Goal: Contribute content: Add original content to the website for others to see

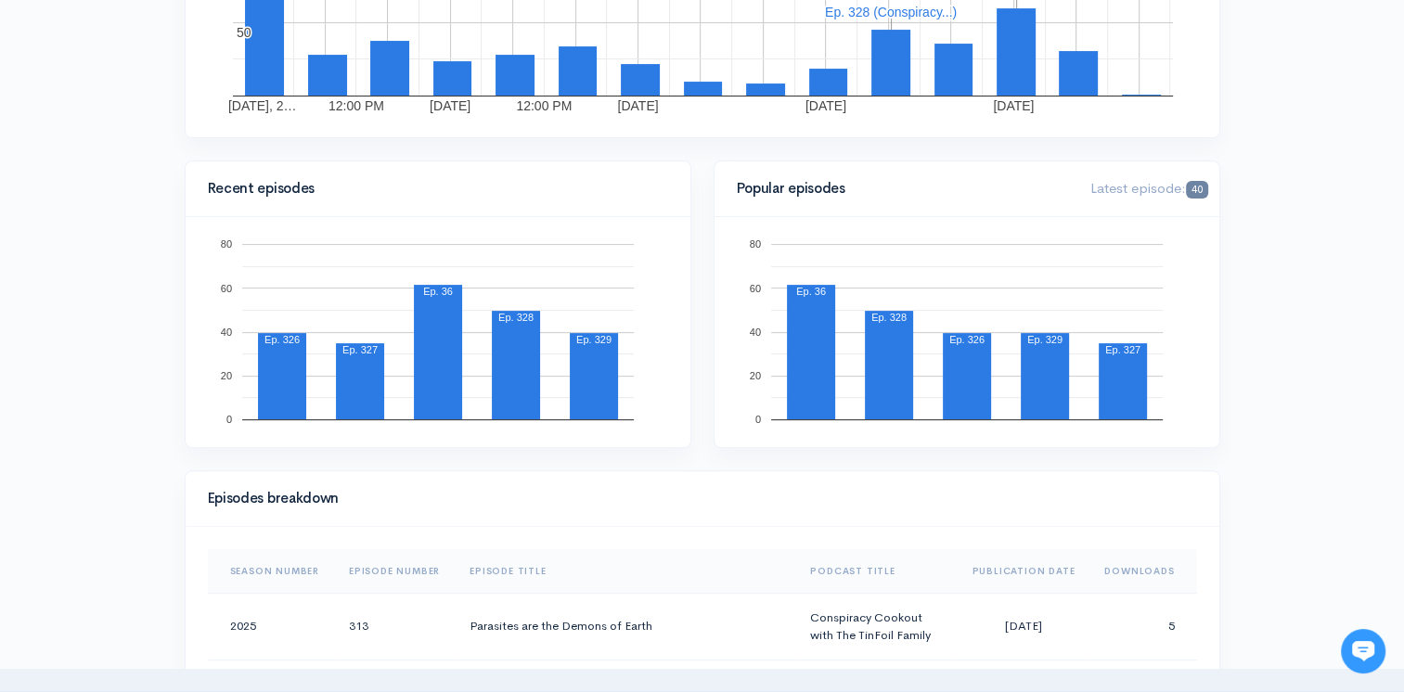
scroll to position [835, 0]
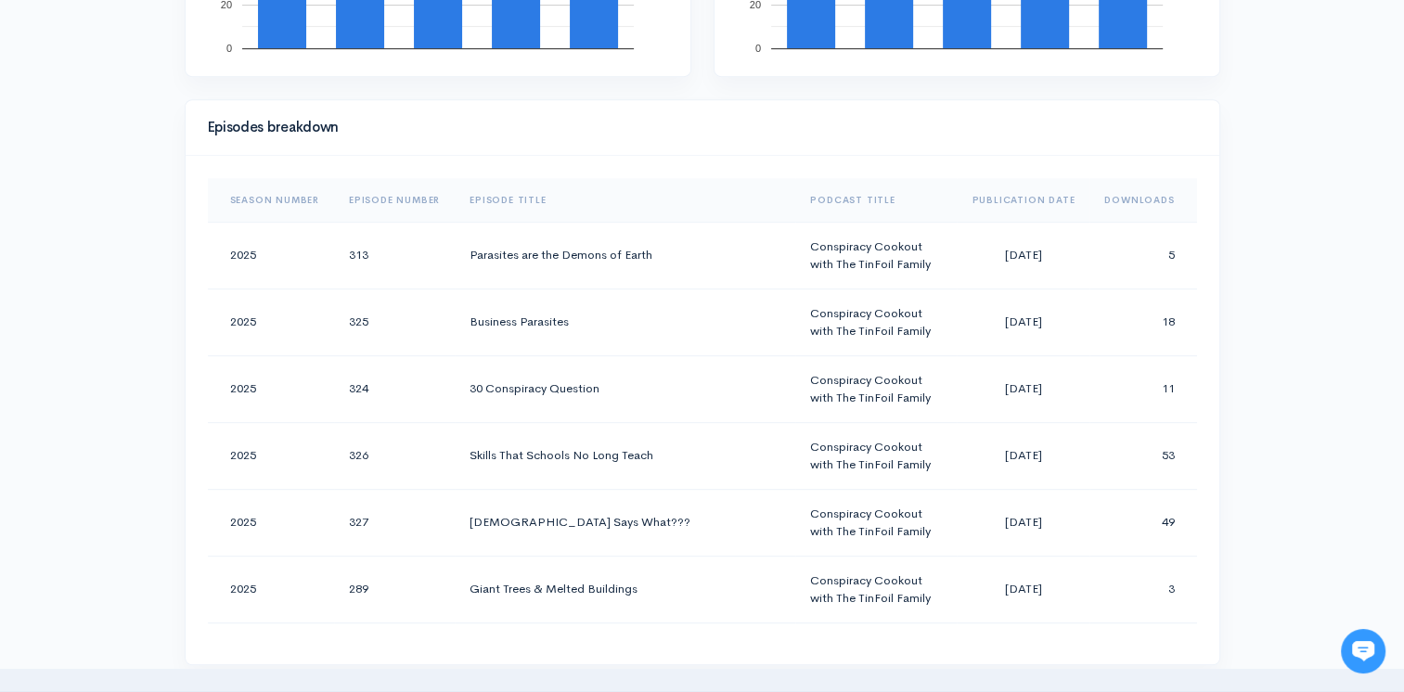
click at [1138, 188] on th "Downloads" at bounding box center [1142, 200] width 107 height 45
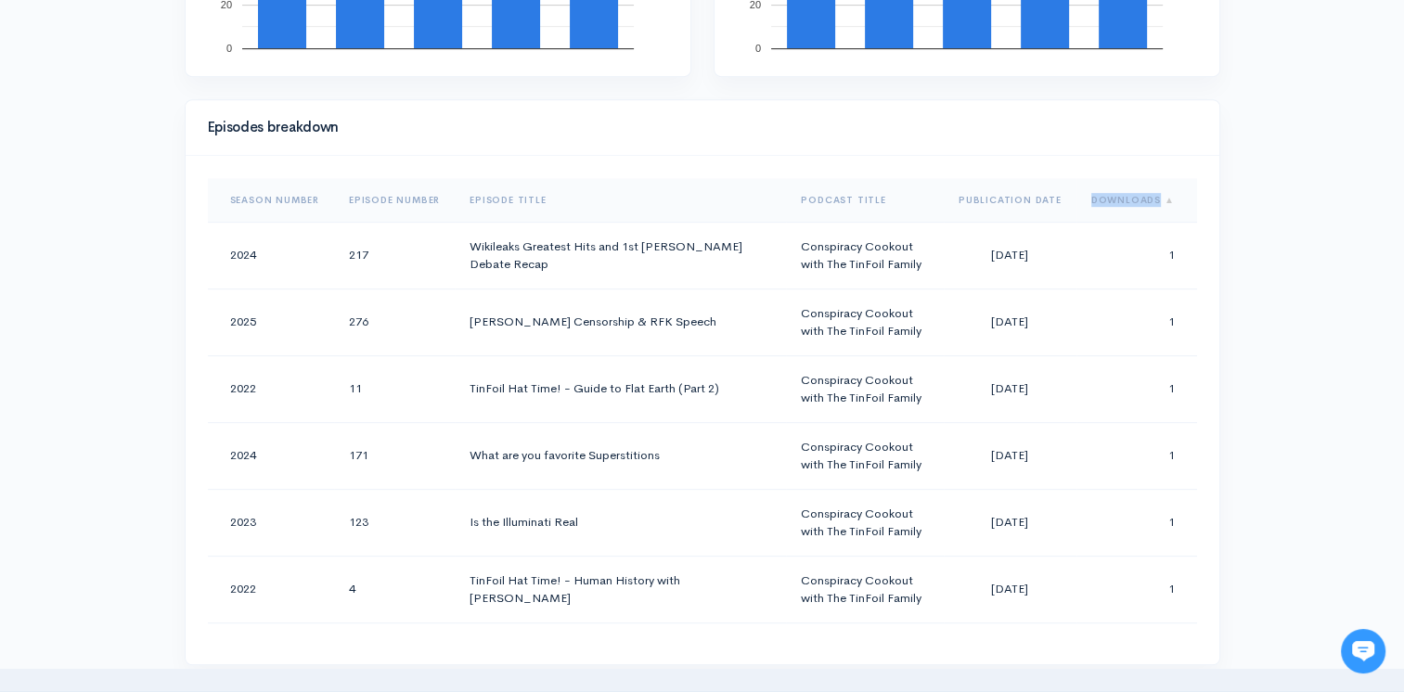
click at [1138, 188] on th "Downloads" at bounding box center [1136, 200] width 121 height 45
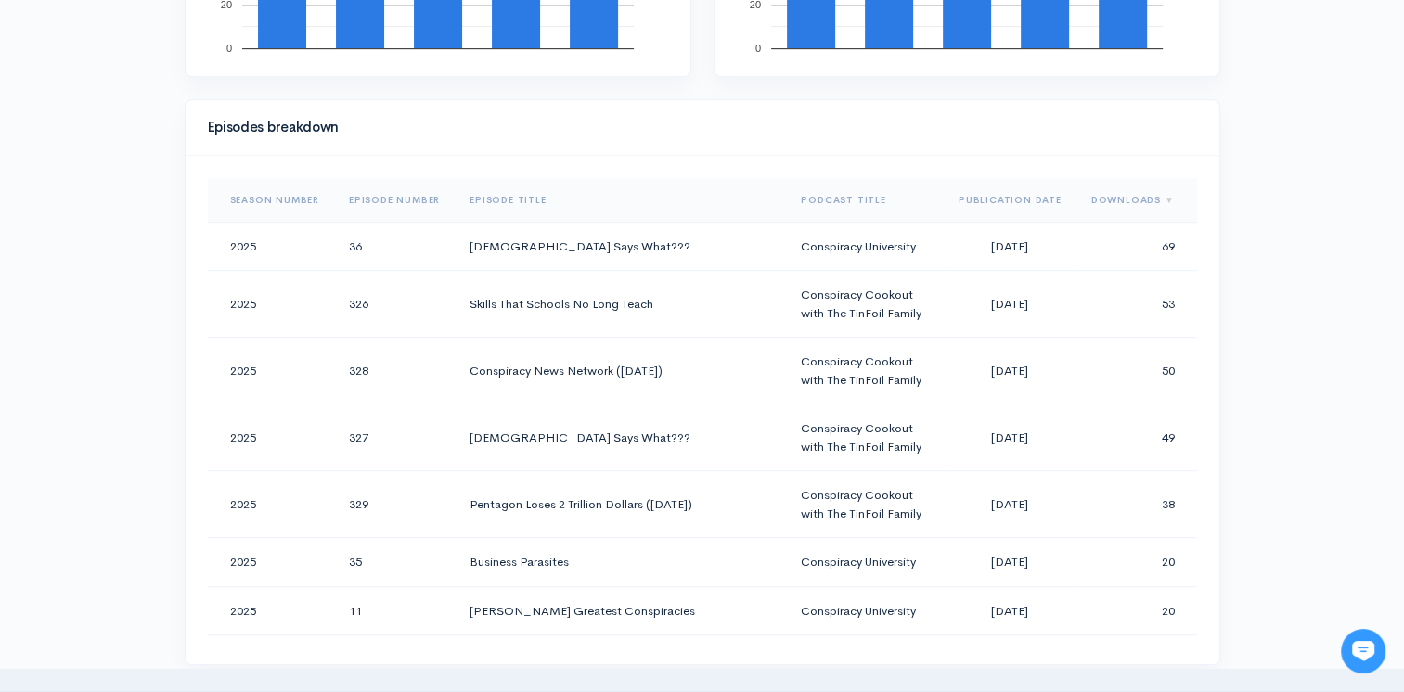
drag, startPoint x: 1138, startPoint y: 188, endPoint x: 1343, endPoint y: 217, distance: 207.1
click at [1343, 217] on div "Help Notifications View all Your profile Team settings Default team Current Log…" at bounding box center [702, 480] width 1404 height 2630
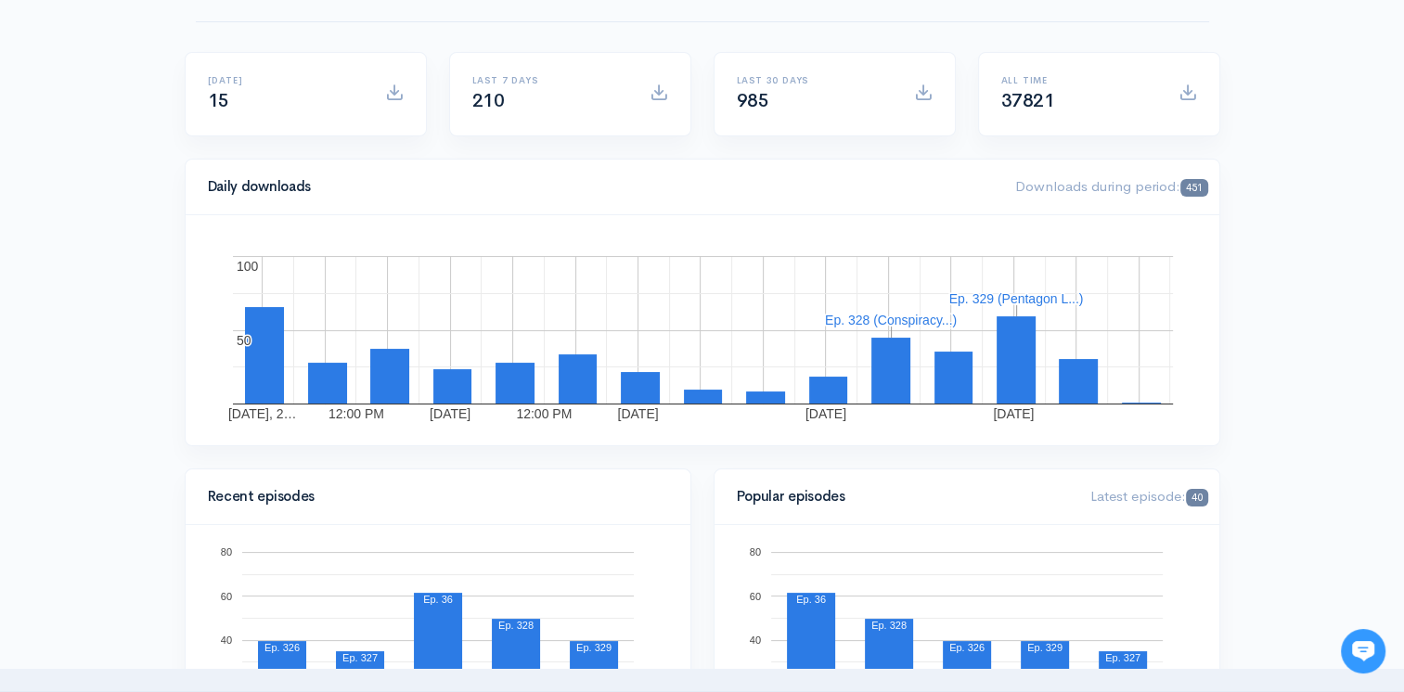
scroll to position [0, 0]
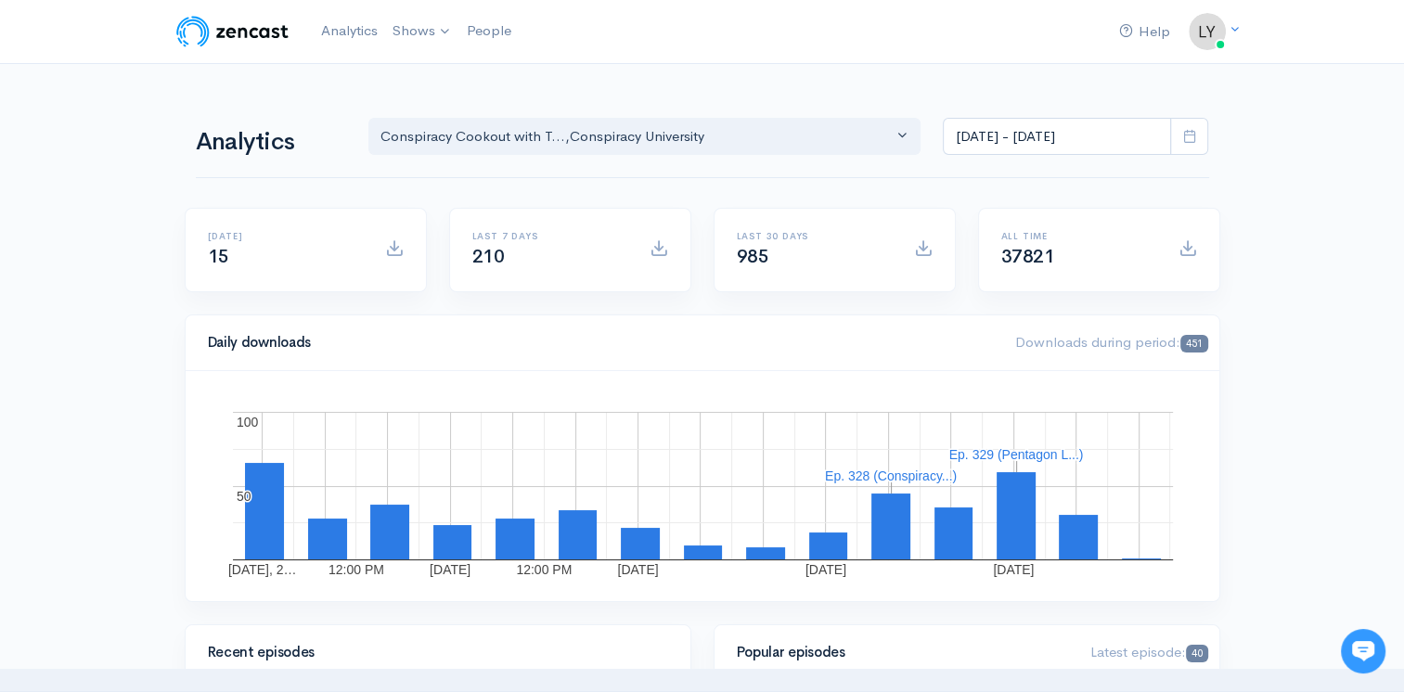
click at [648, 112] on div "Analytics Conspiracy Cookout with T... Conspiracy University Conspiracy Cookout…" at bounding box center [702, 134] width 1013 height 89
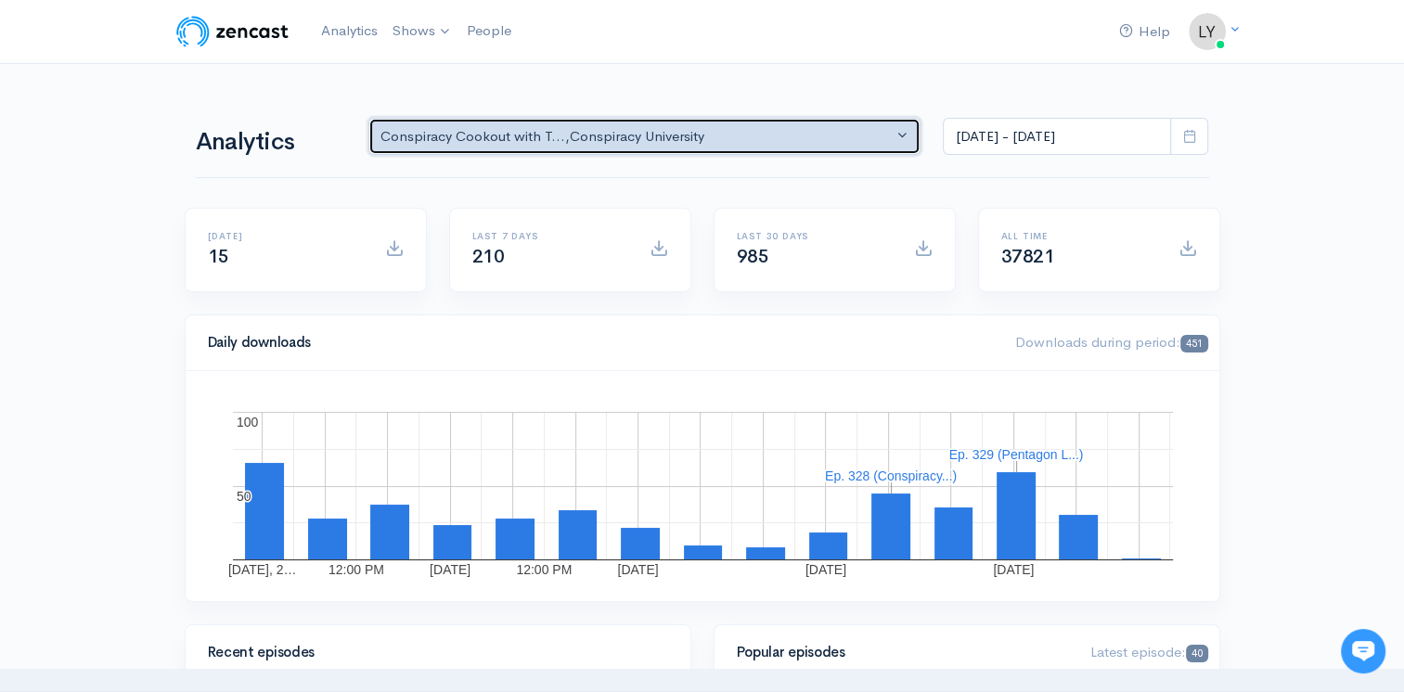
drag, startPoint x: 651, startPoint y: 118, endPoint x: 672, endPoint y: 144, distance: 33.0
click at [656, 126] on button "Conspiracy Cookout with T... , [GEOGRAPHIC_DATA]" at bounding box center [644, 137] width 553 height 38
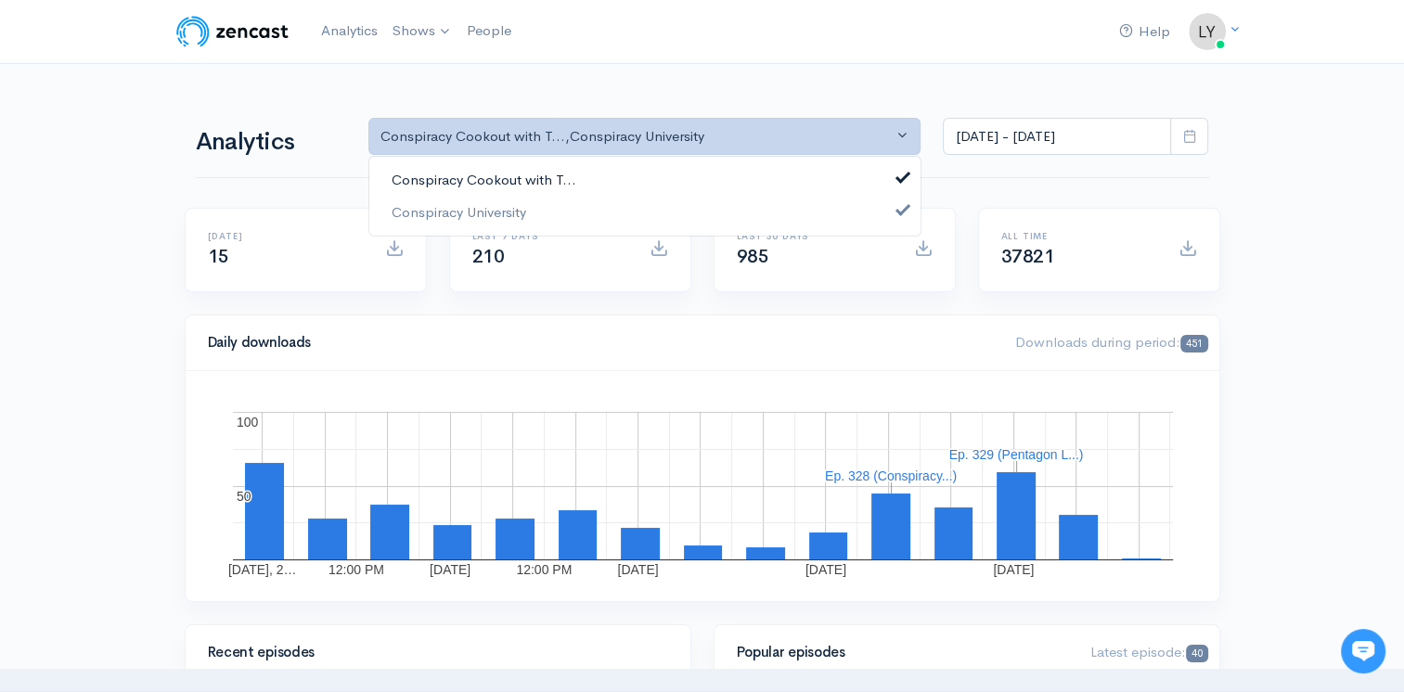
click at [632, 171] on link "Conspiracy Cookout with T..." at bounding box center [644, 180] width 551 height 32
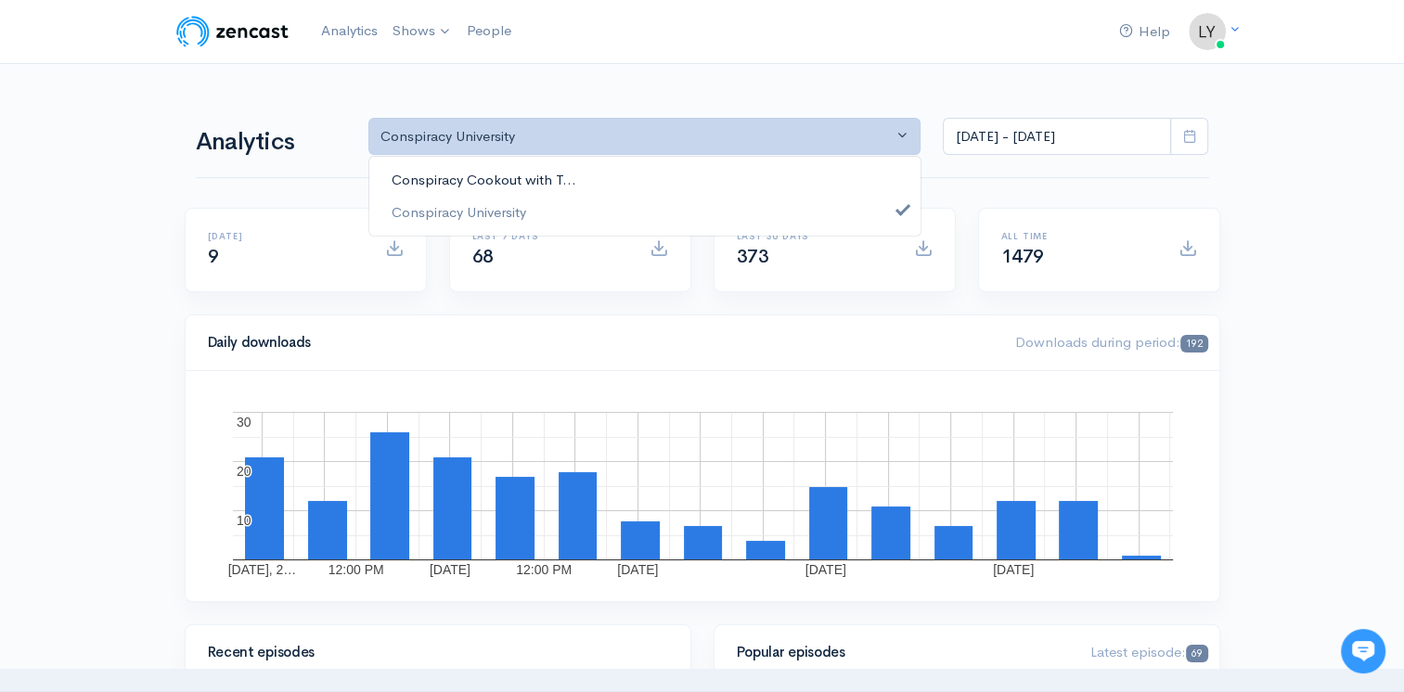
click at [670, 170] on link "Conspiracy Cookout with T..." at bounding box center [644, 180] width 551 height 32
select select "10299"
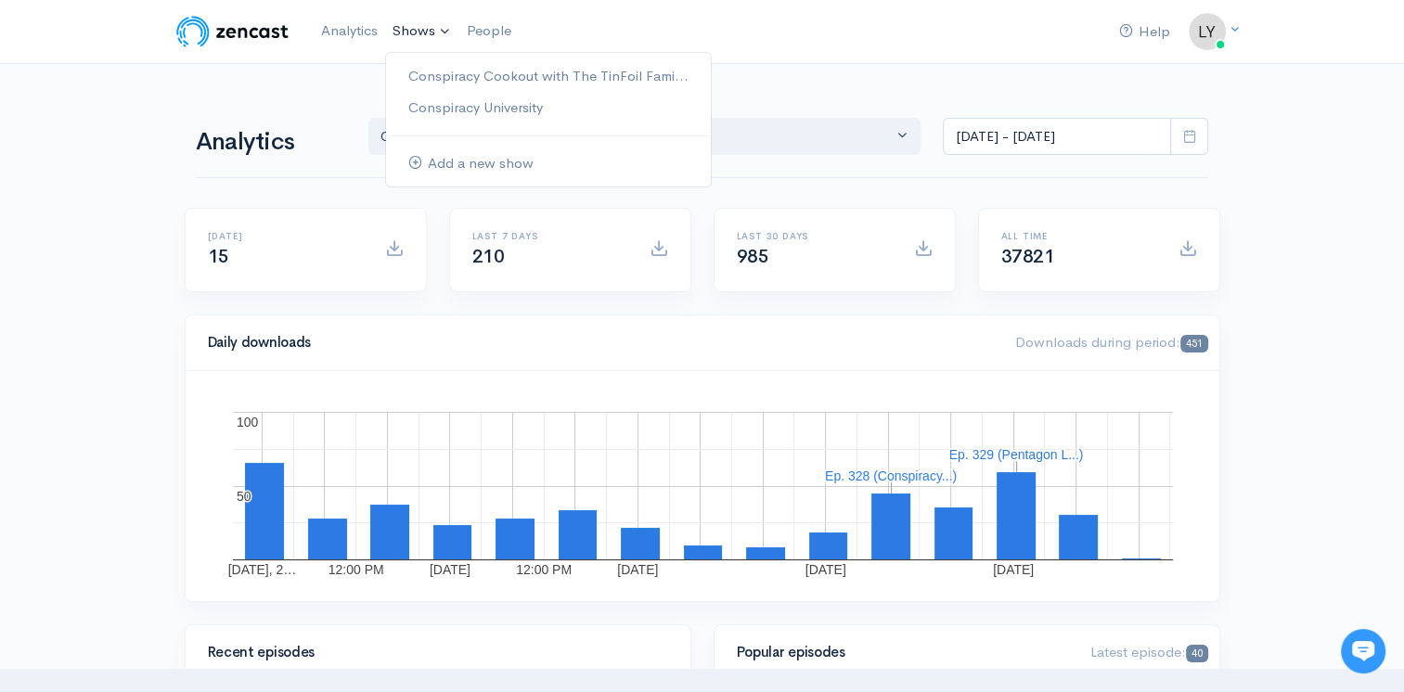
click at [405, 36] on link "Shows" at bounding box center [422, 31] width 74 height 41
click at [429, 77] on link "Conspiracy Cookout with The TinFoil Fami..." at bounding box center [548, 76] width 325 height 32
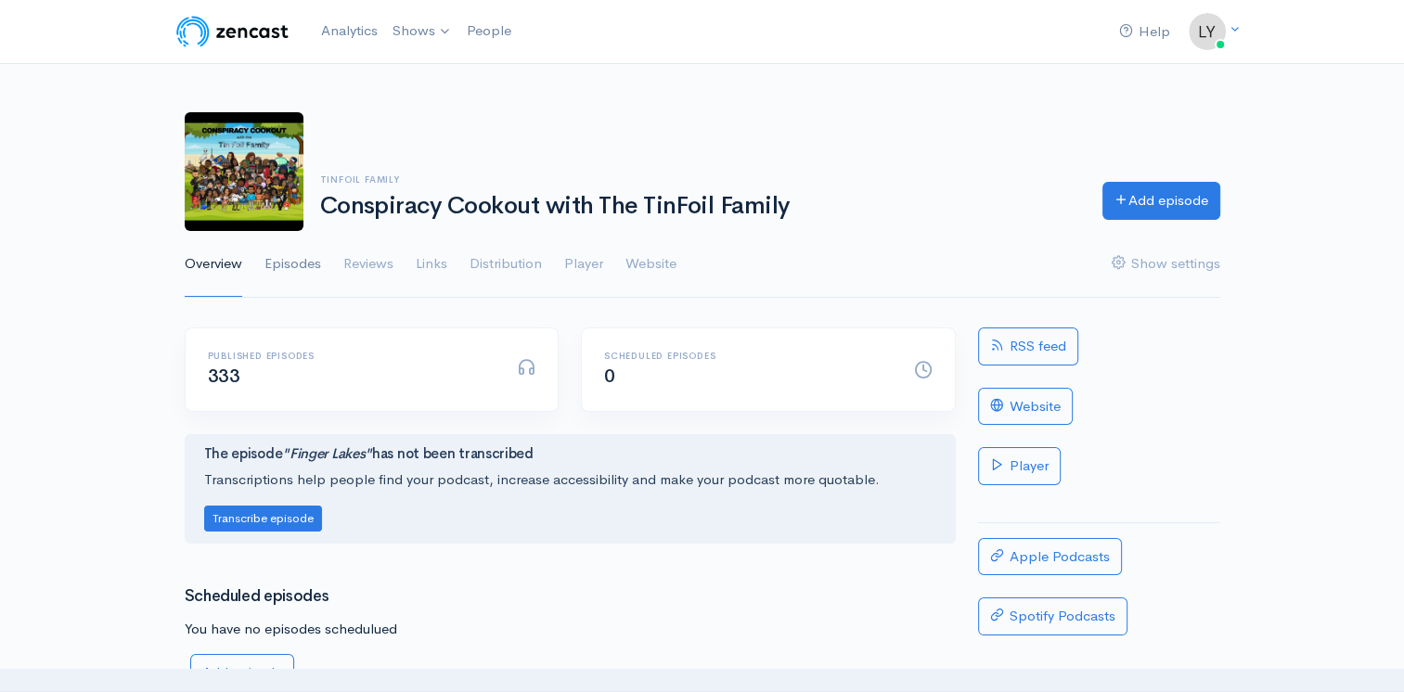
click at [282, 258] on link "Episodes" at bounding box center [292, 264] width 57 height 67
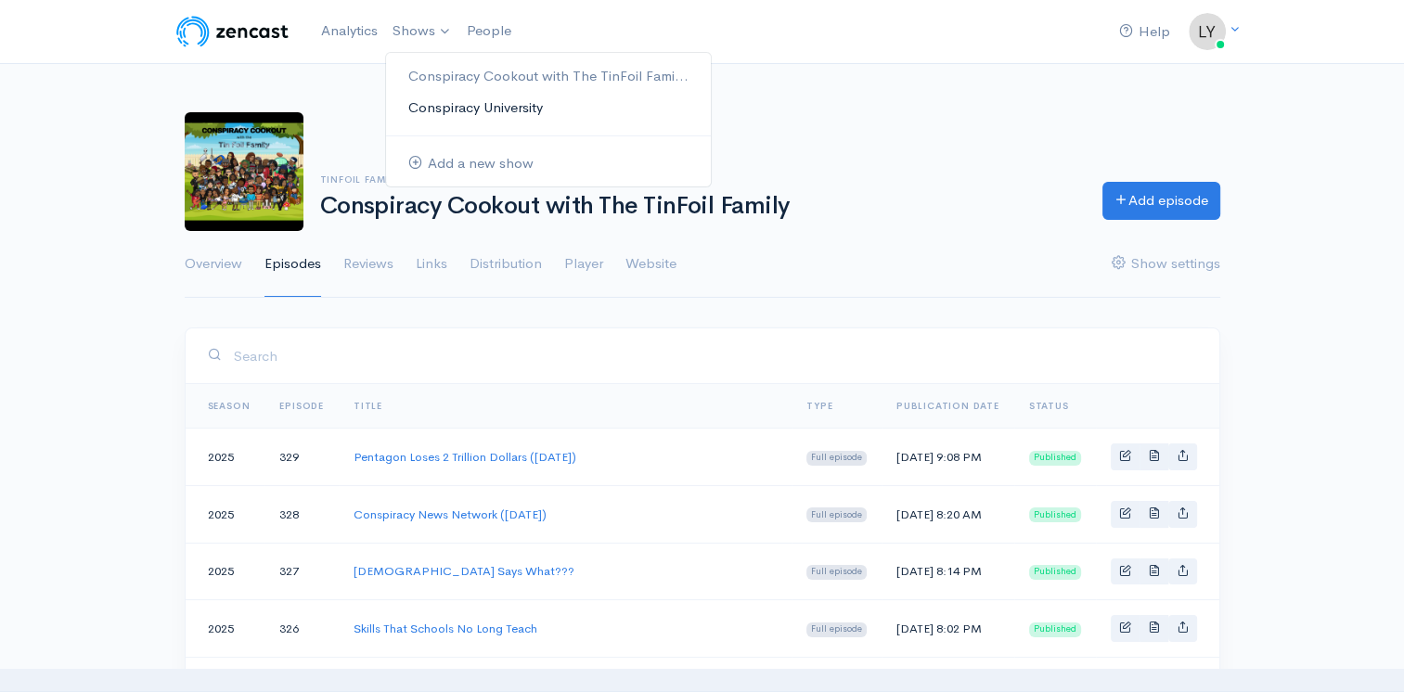
click at [434, 105] on link "Conspiracy University" at bounding box center [548, 108] width 325 height 32
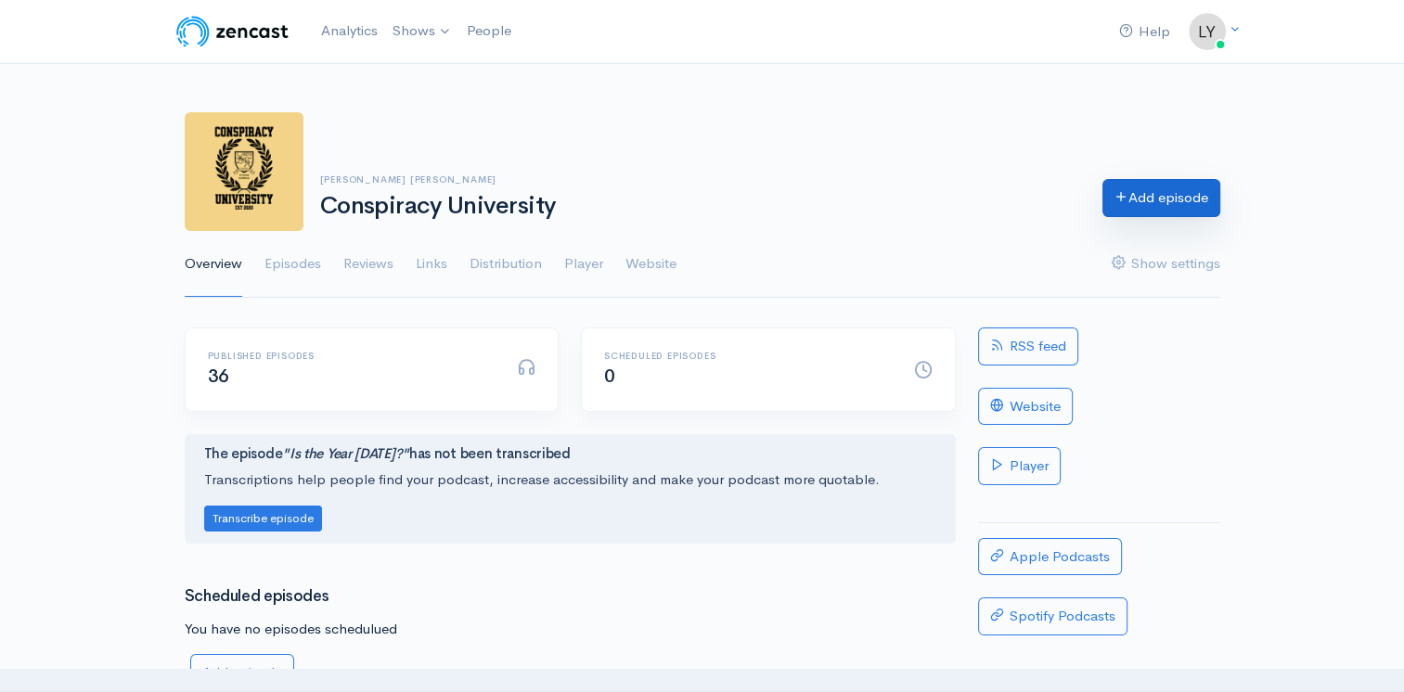
click at [1128, 209] on link "Add episode" at bounding box center [1161, 198] width 118 height 38
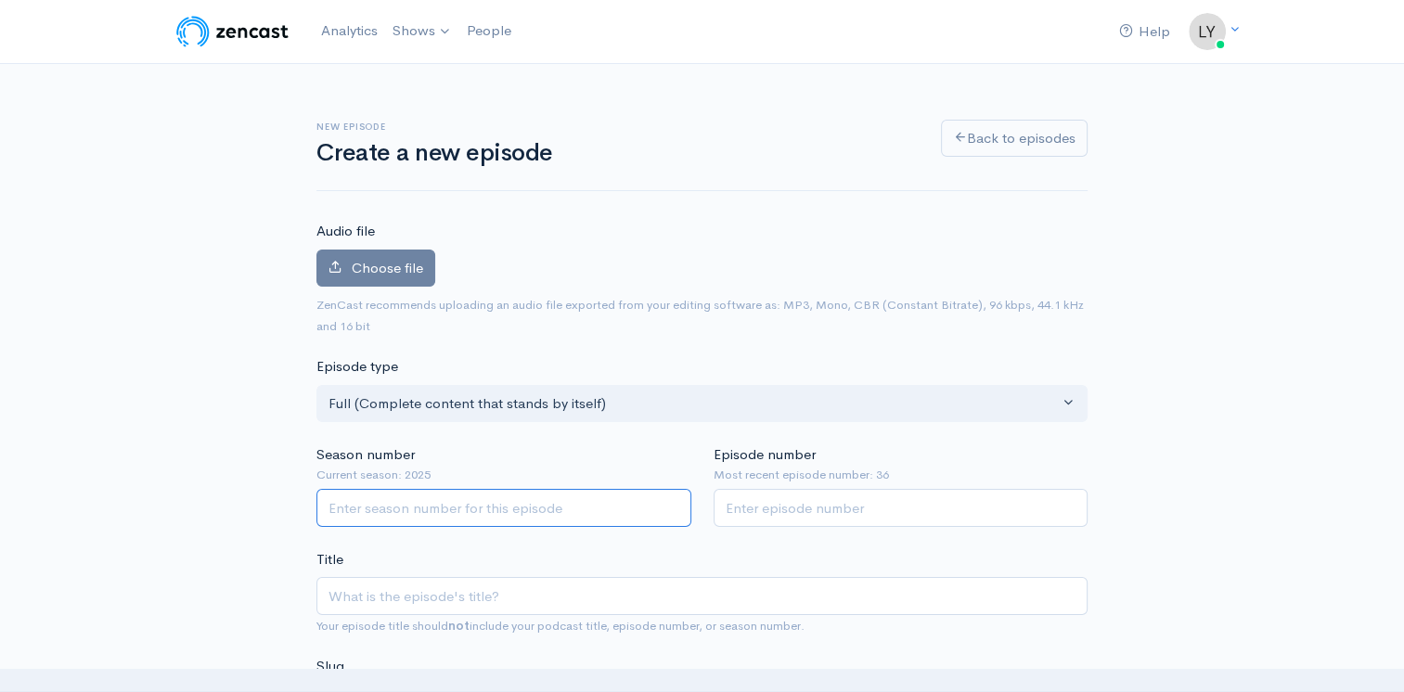
click at [397, 503] on input "Season number" at bounding box center [503, 508] width 375 height 38
click at [391, 598] on input "Title" at bounding box center [701, 596] width 771 height 38
paste input "Pentagon Loses 2 Trillion Dollars ([DATE])"
type input "Pentagon Loses 2 Trillion Dollars ([DATE])"
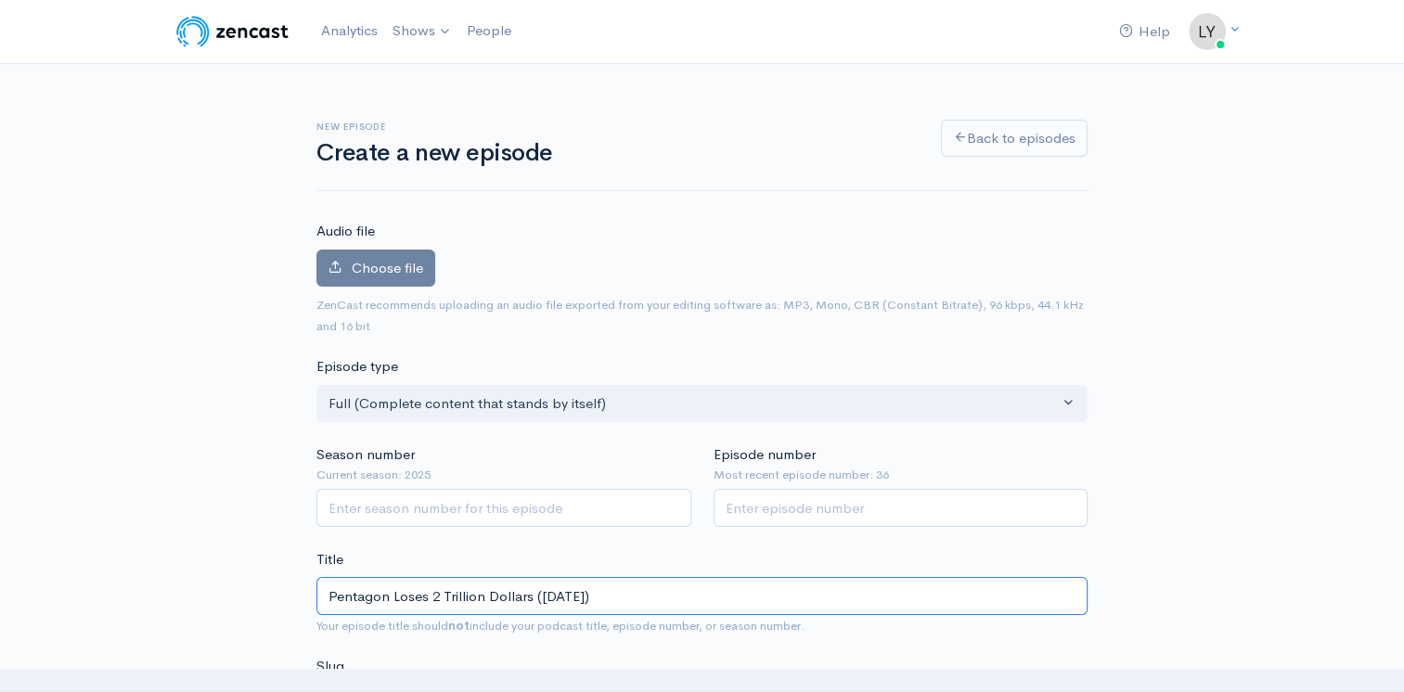
type input "pentagon-loses-2-trillion-dollars-sept-102001"
type input "Pentagon Loses 2 Trillion Dollars ([DATE])"
click at [382, 502] on input "Season number" at bounding box center [503, 508] width 375 height 38
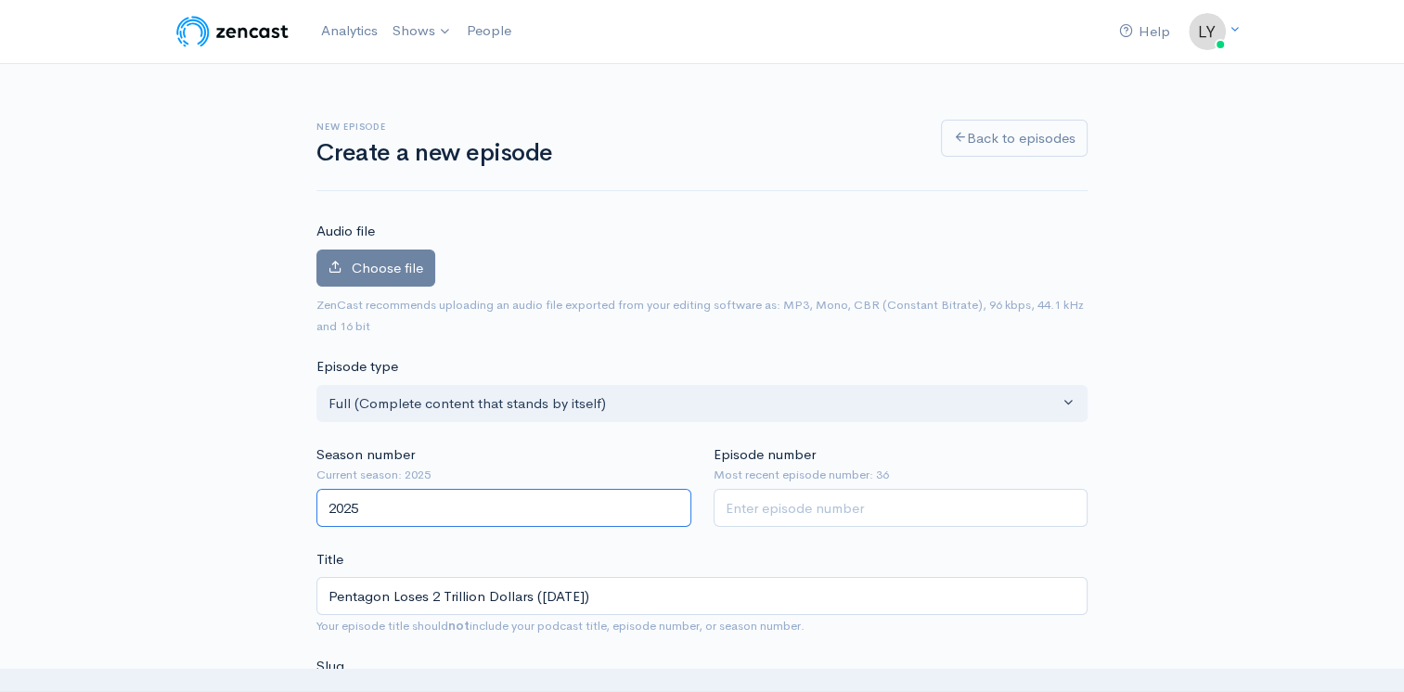
type input "2025"
type input "37"
click at [392, 516] on input "2025" at bounding box center [503, 508] width 375 height 38
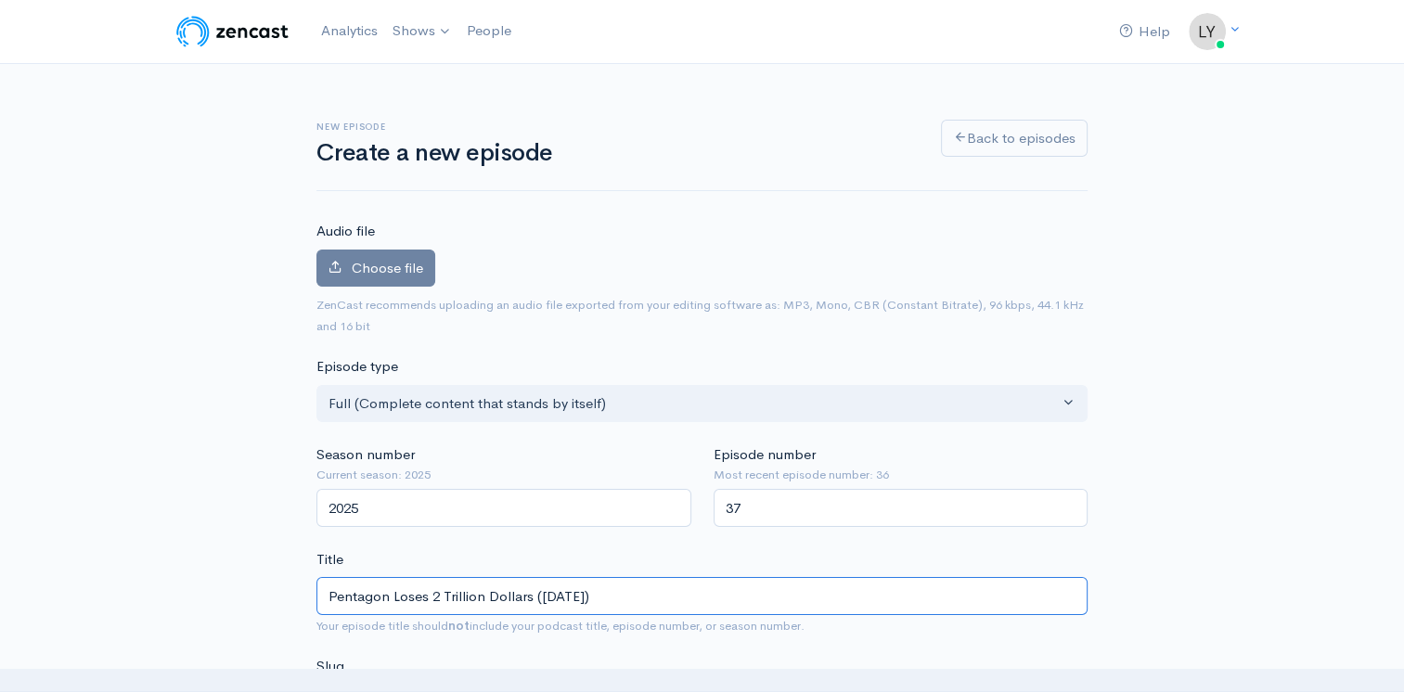
click at [431, 587] on input "Pentagon Loses 2 Trillion Dollars ([DATE])" at bounding box center [701, 596] width 771 height 38
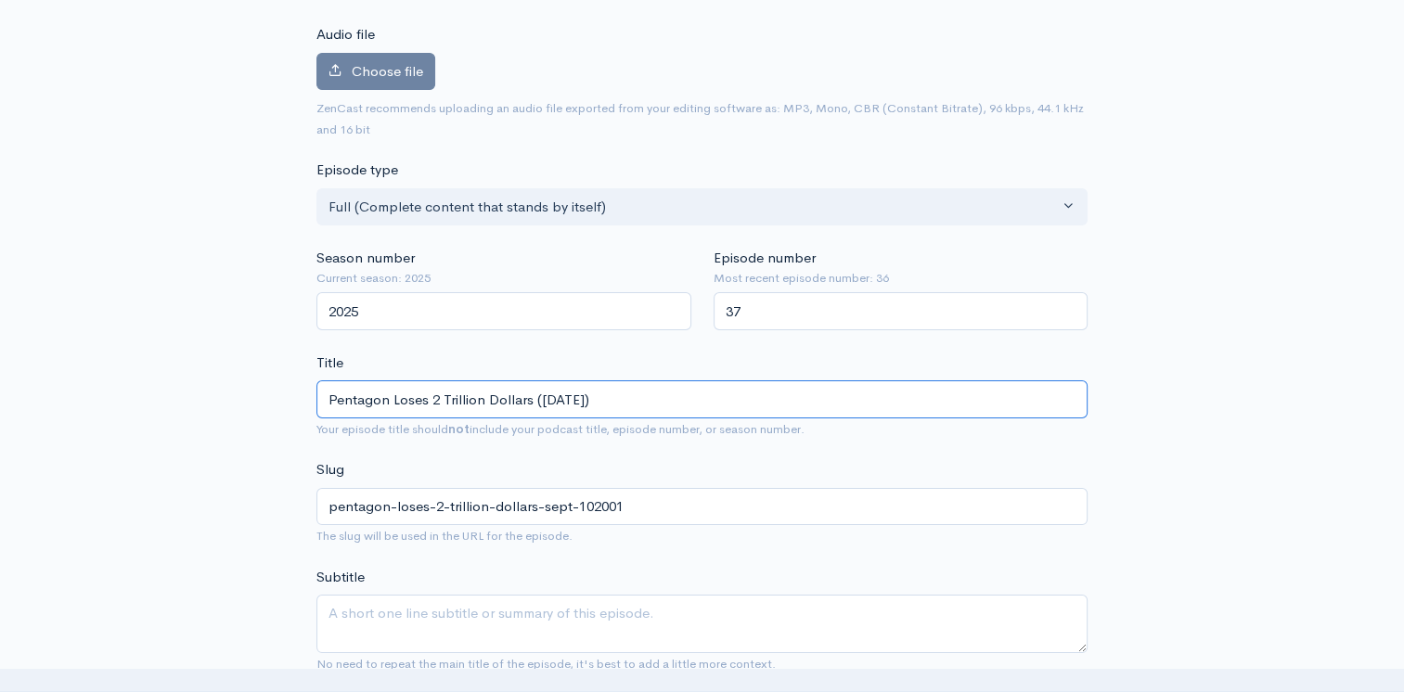
scroll to position [464, 0]
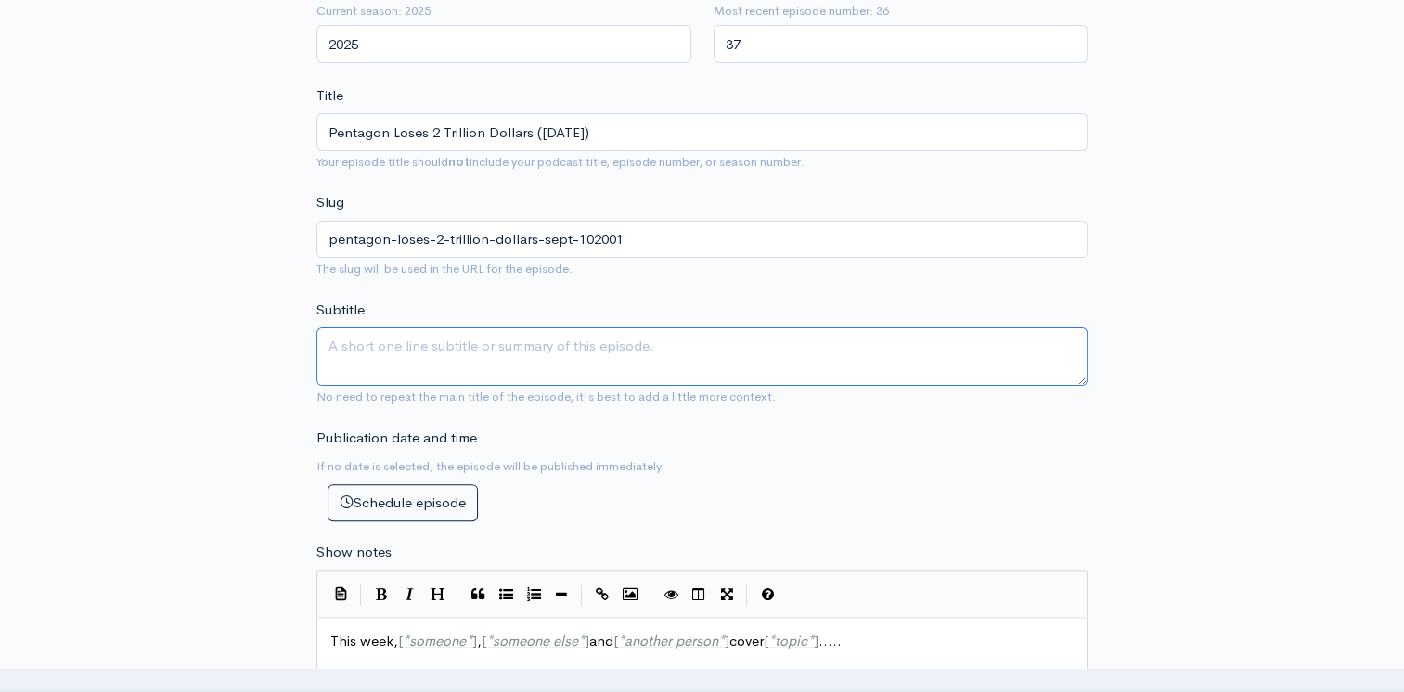
click at [677, 362] on textarea "Subtitle" at bounding box center [701, 357] width 771 height 58
paste textarea "[DATE] the pentagon announces they have lost 2 trillion dollars, and the very n…"
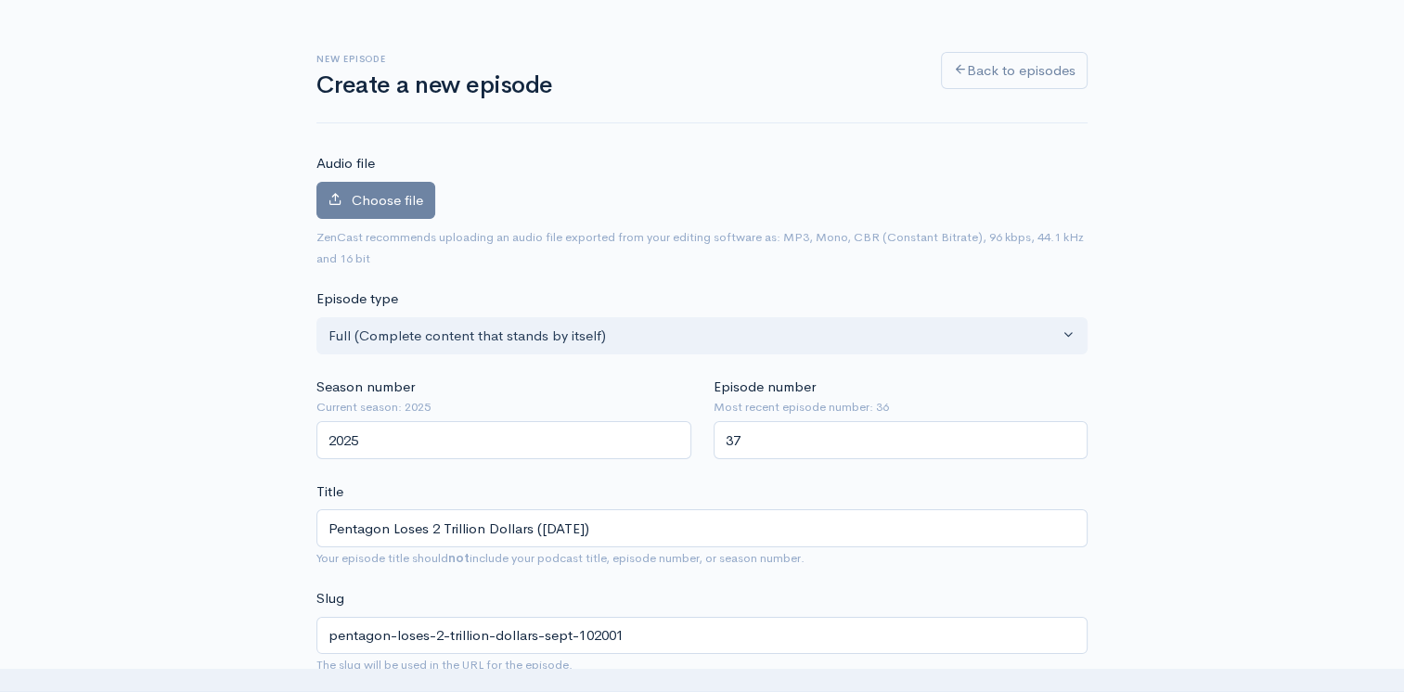
scroll to position [0, 0]
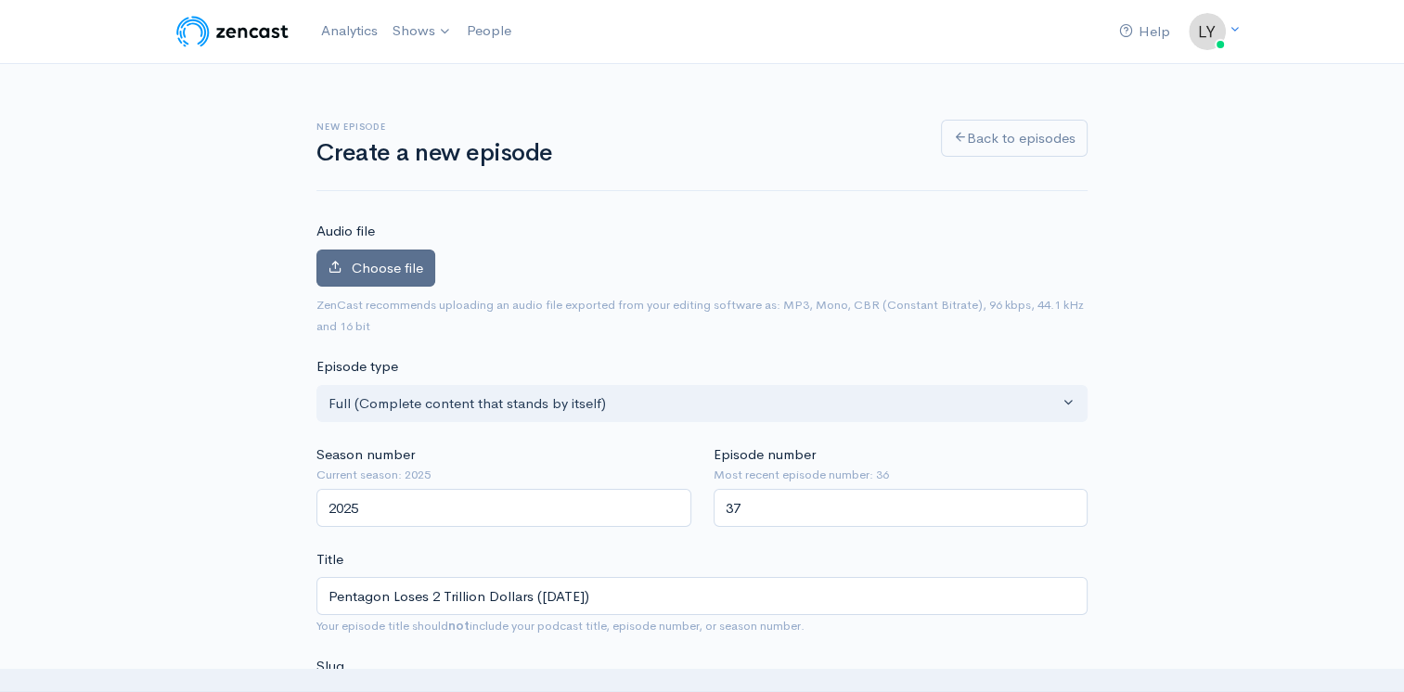
type textarea "[DATE] the pentagon announces they have lost 2 trillion dollars, and the very n…"
click at [354, 262] on span "Choose file" at bounding box center [387, 268] width 71 height 18
click at [0, 0] on input "Choose file" at bounding box center [0, 0] width 0 height 0
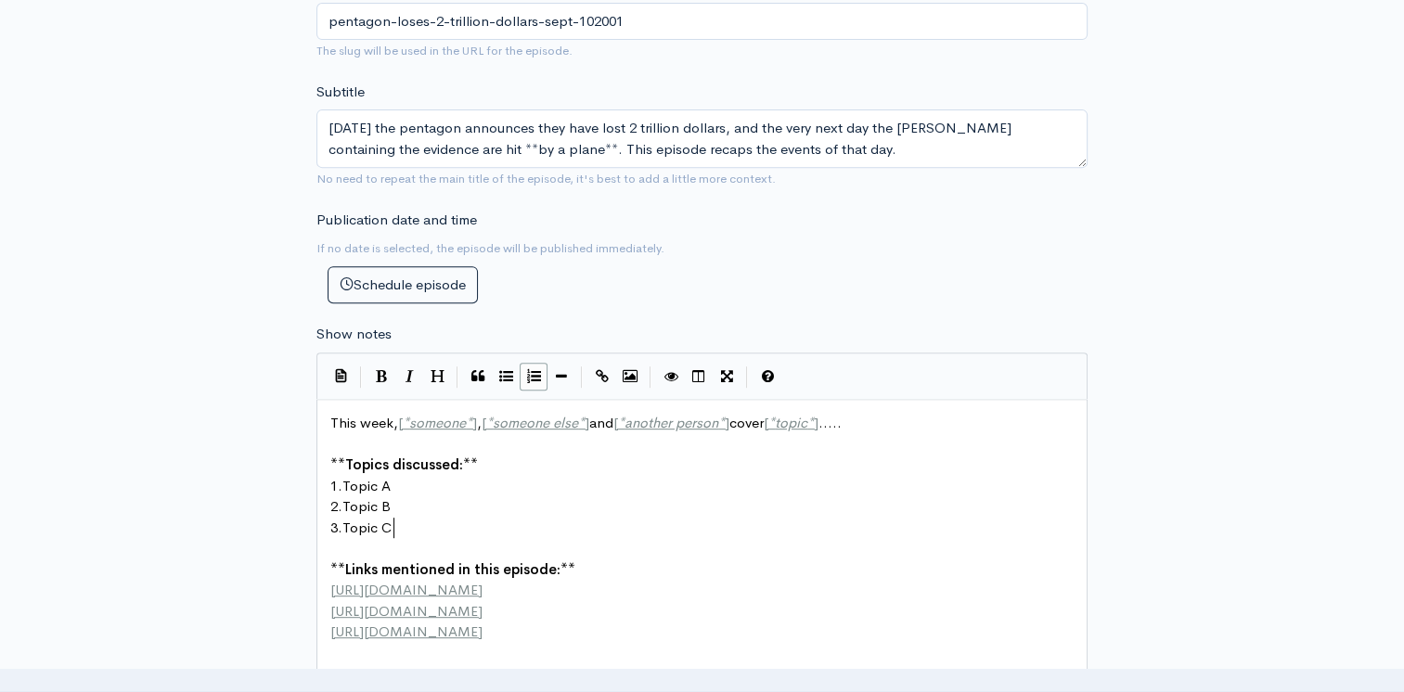
scroll to position [6, 0]
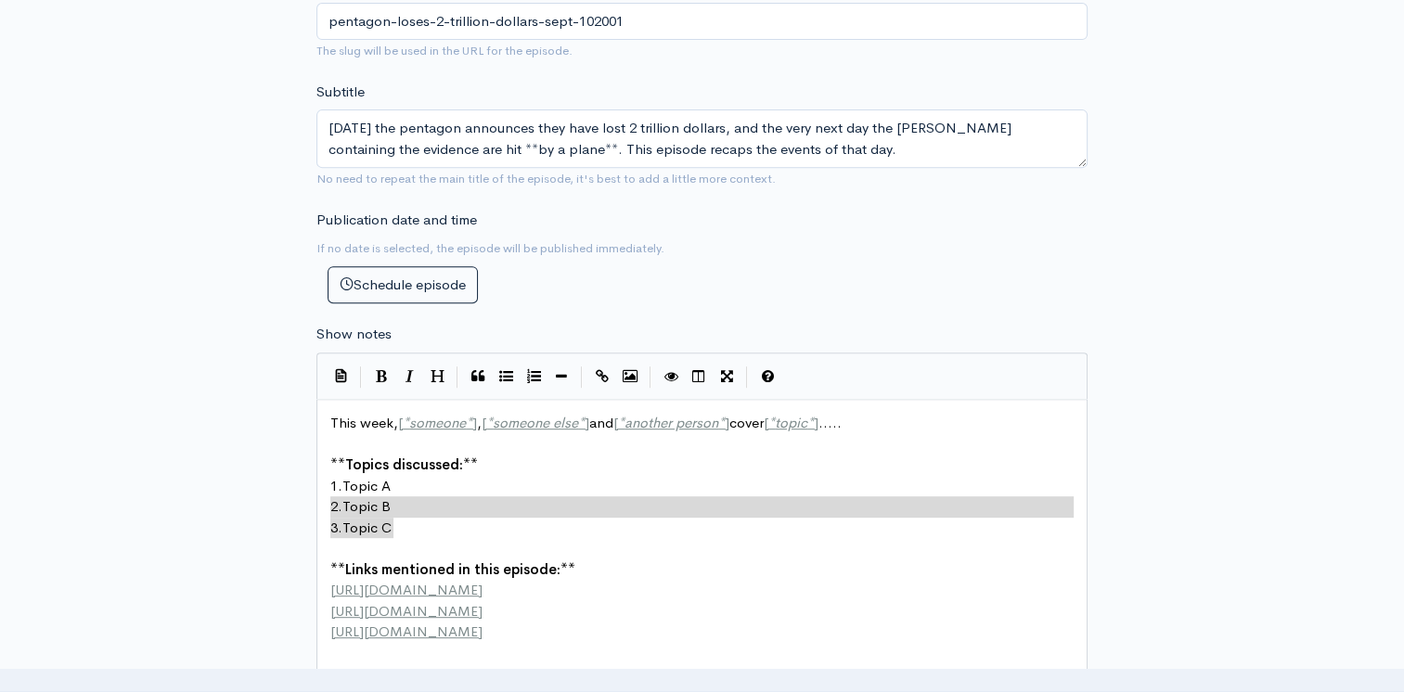
type textarea "1. Topic A 2. Topic B 3. Topic C"
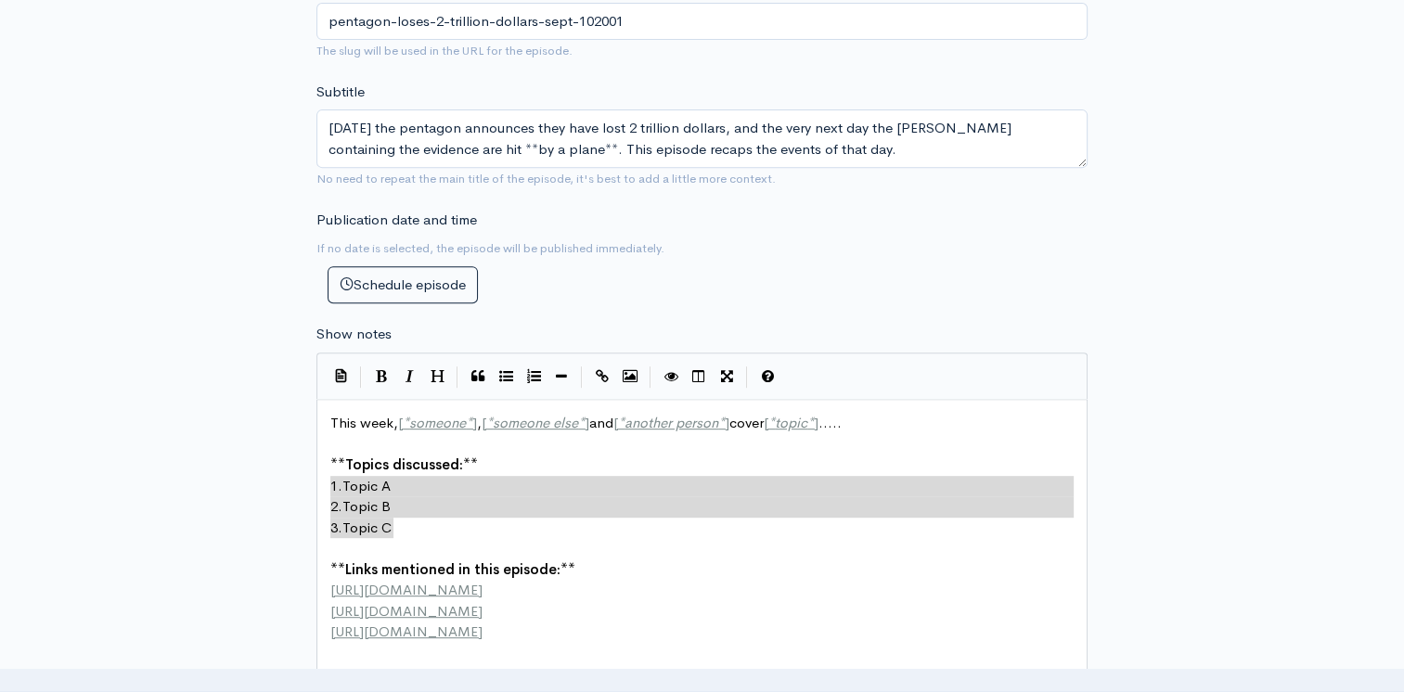
drag, startPoint x: 405, startPoint y: 527, endPoint x: 308, endPoint y: 474, distance: 110.0
paste textarea
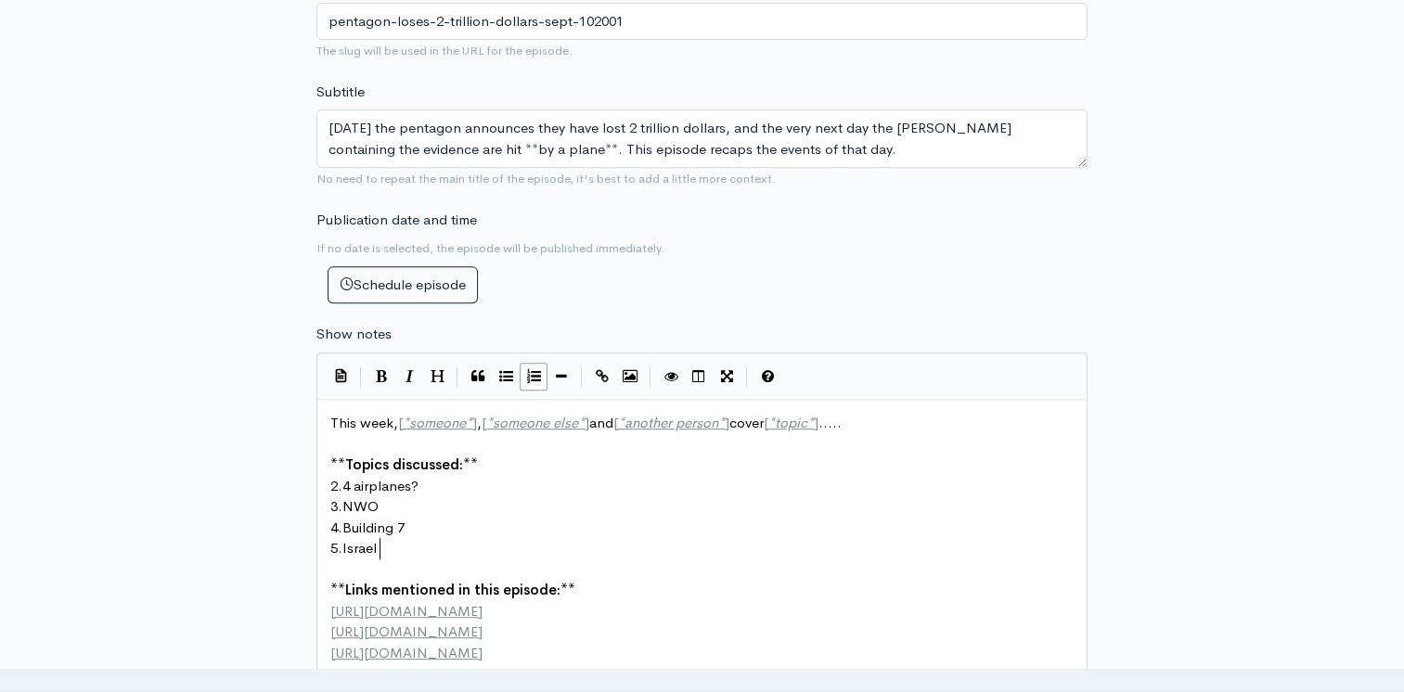
click at [342, 488] on span "2." at bounding box center [336, 486] width 12 height 18
type textarea "1"
type textarea "2"
type textarea "3"
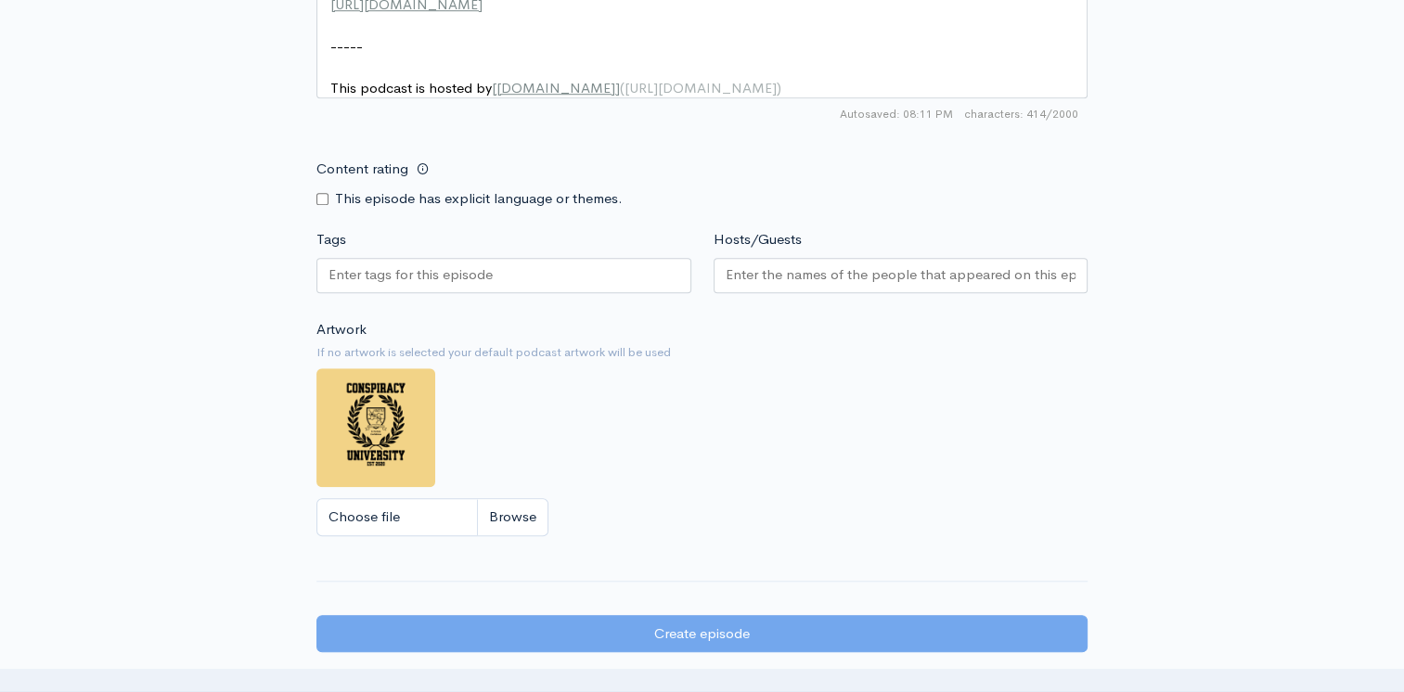
scroll to position [1394, 0]
type textarea "4"
click at [788, 292] on div at bounding box center [901, 274] width 375 height 35
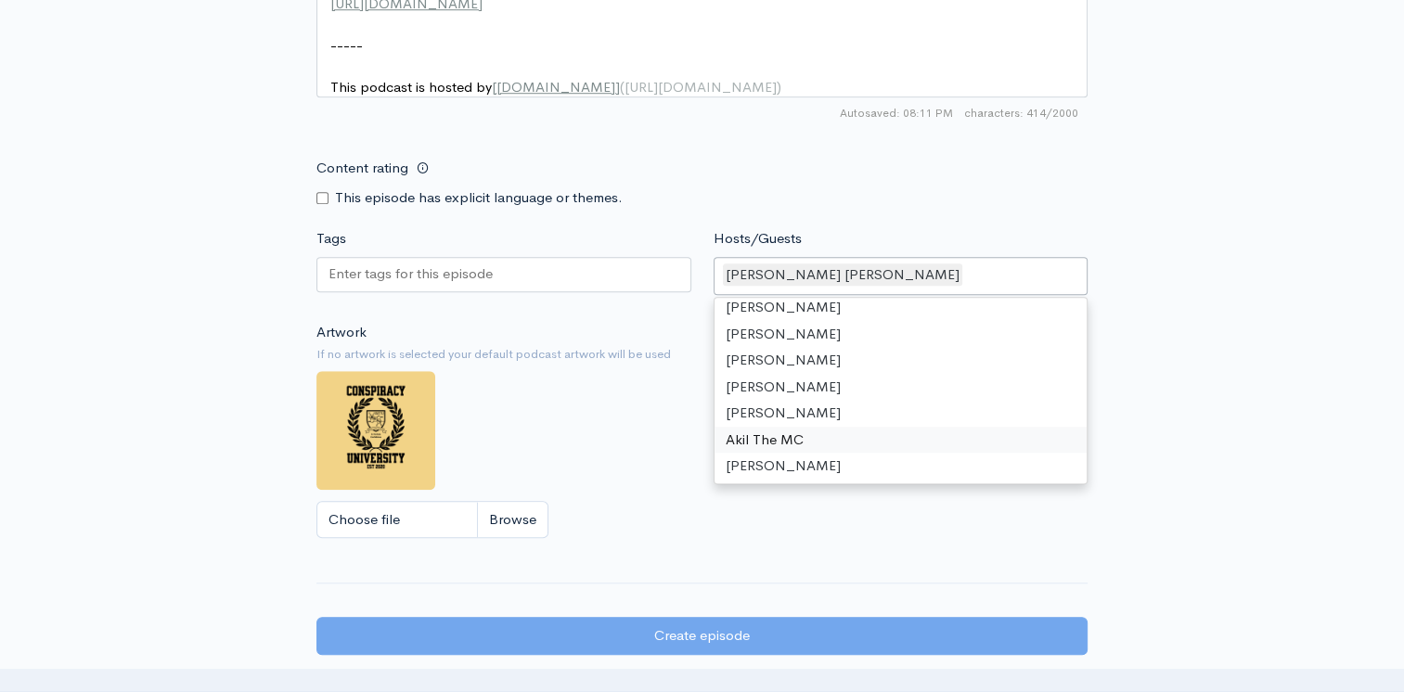
scroll to position [1436, 0]
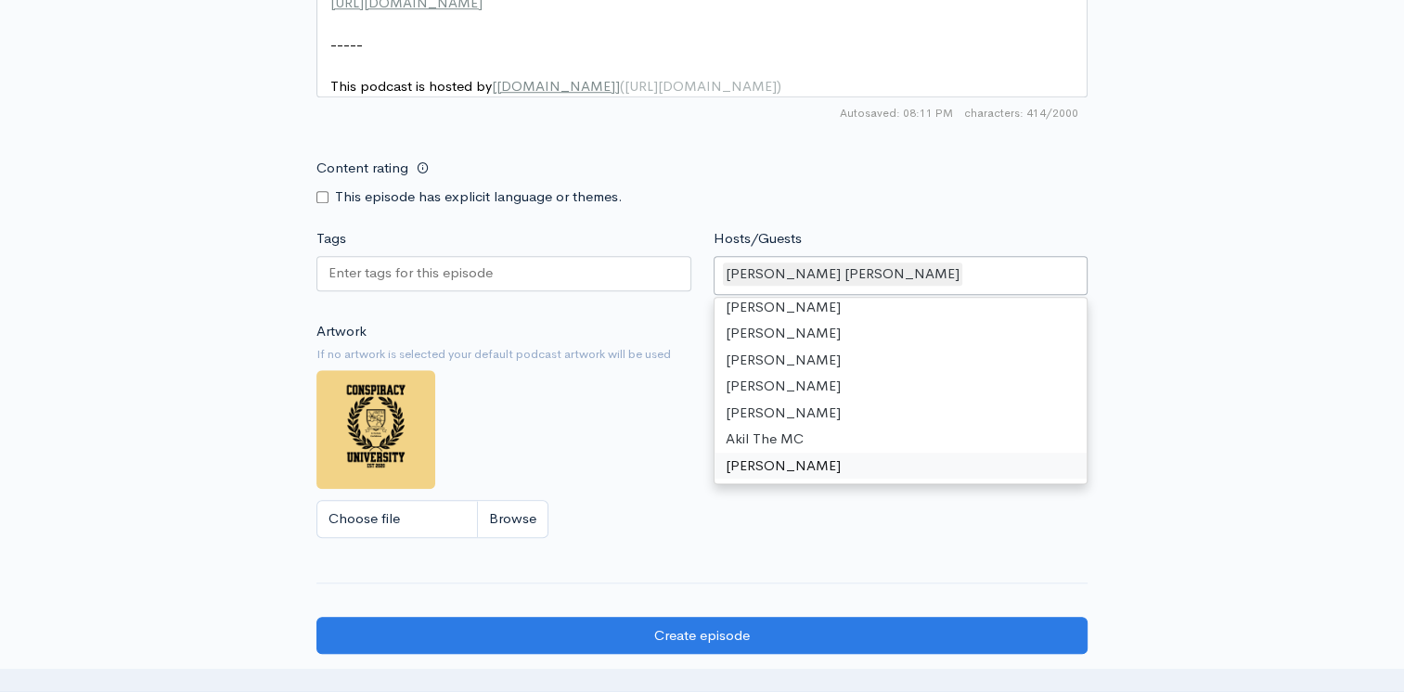
click at [316, 203] on input "Content rating" at bounding box center [322, 197] width 12 height 12
checkbox input "true"
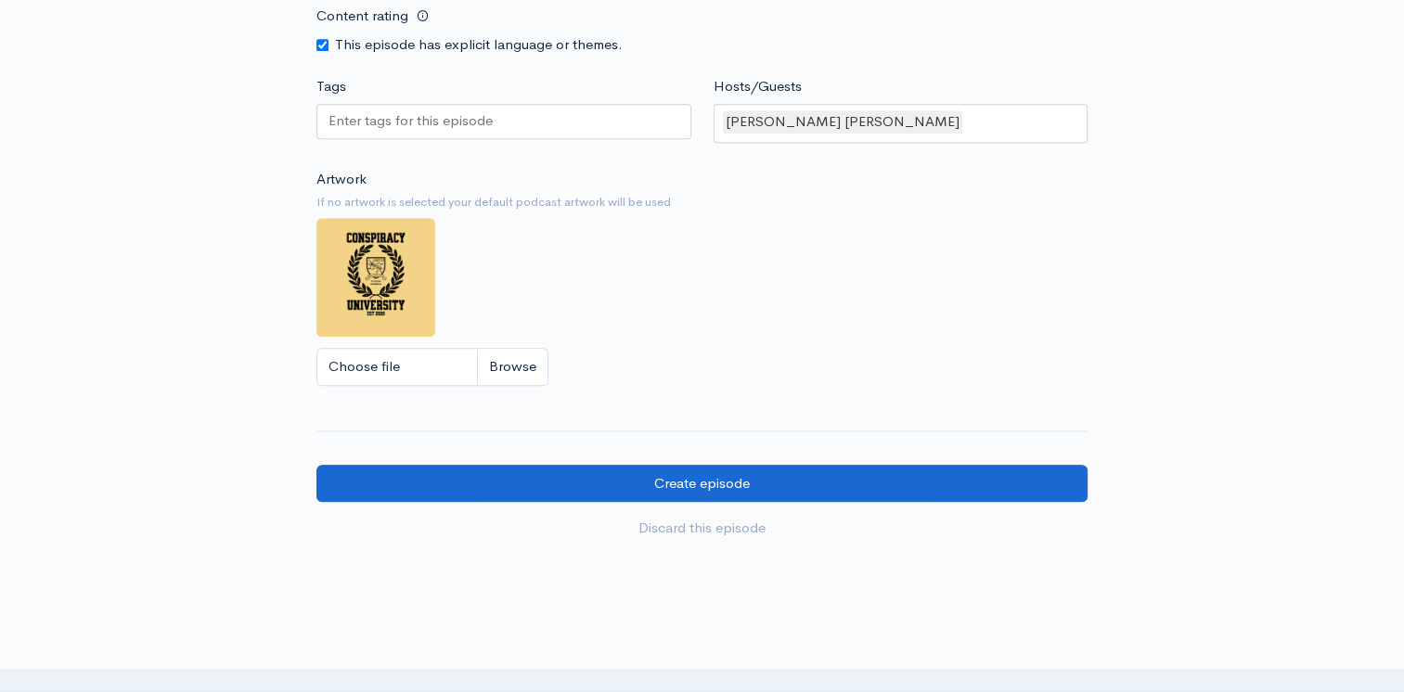
scroll to position [1345, 0]
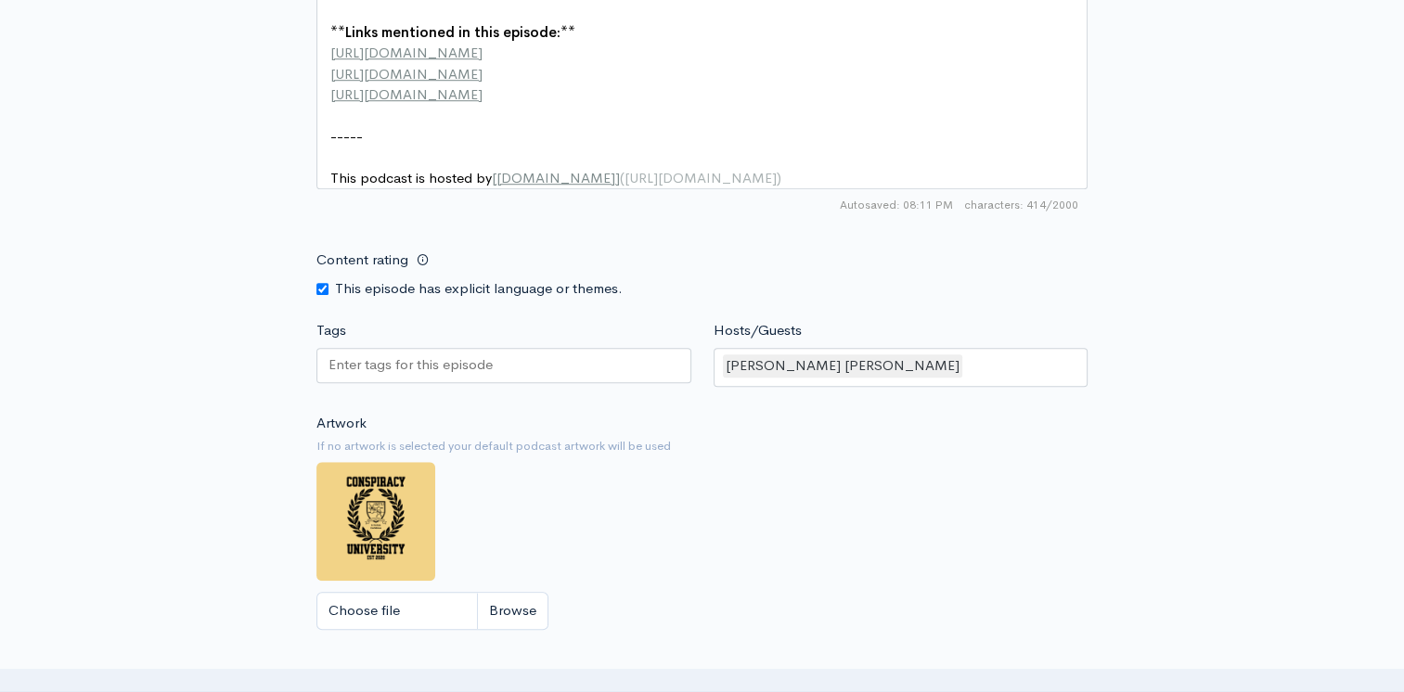
click at [405, 376] on input "Tags" at bounding box center [411, 364] width 167 height 21
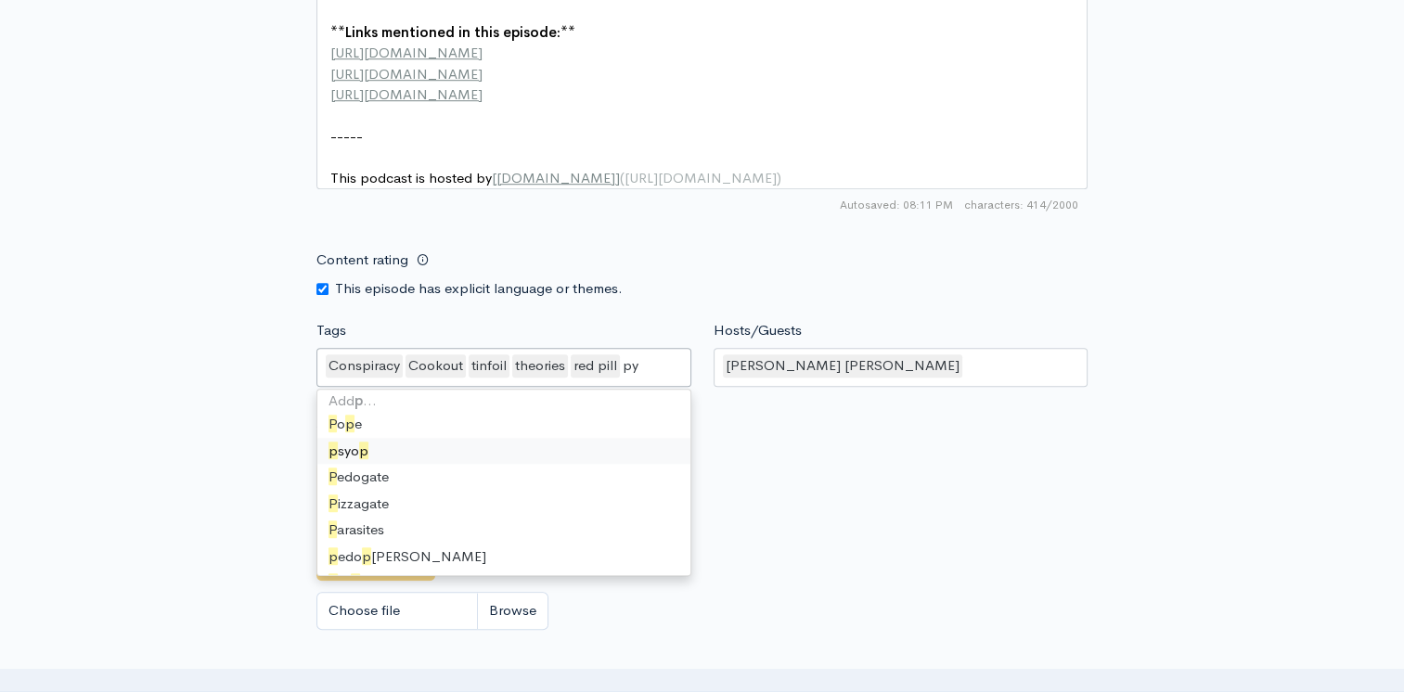
scroll to position [0, 0]
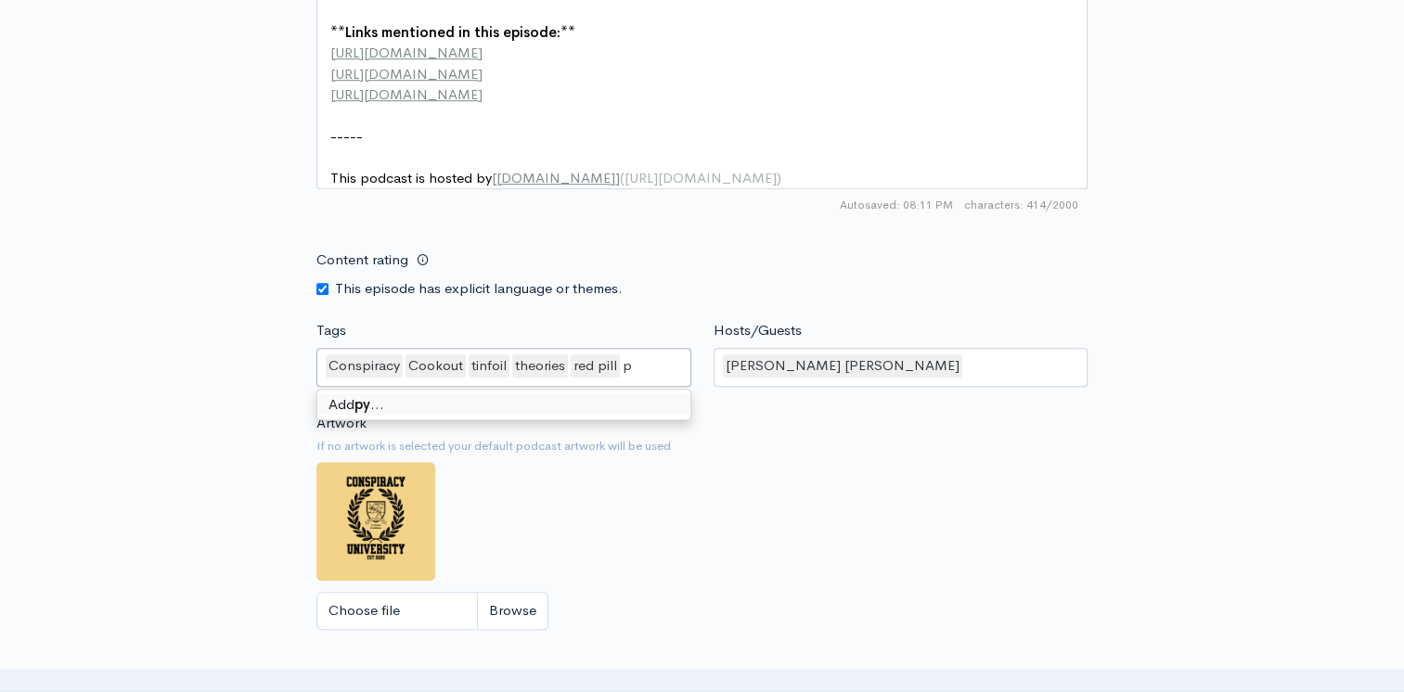
type input "ps"
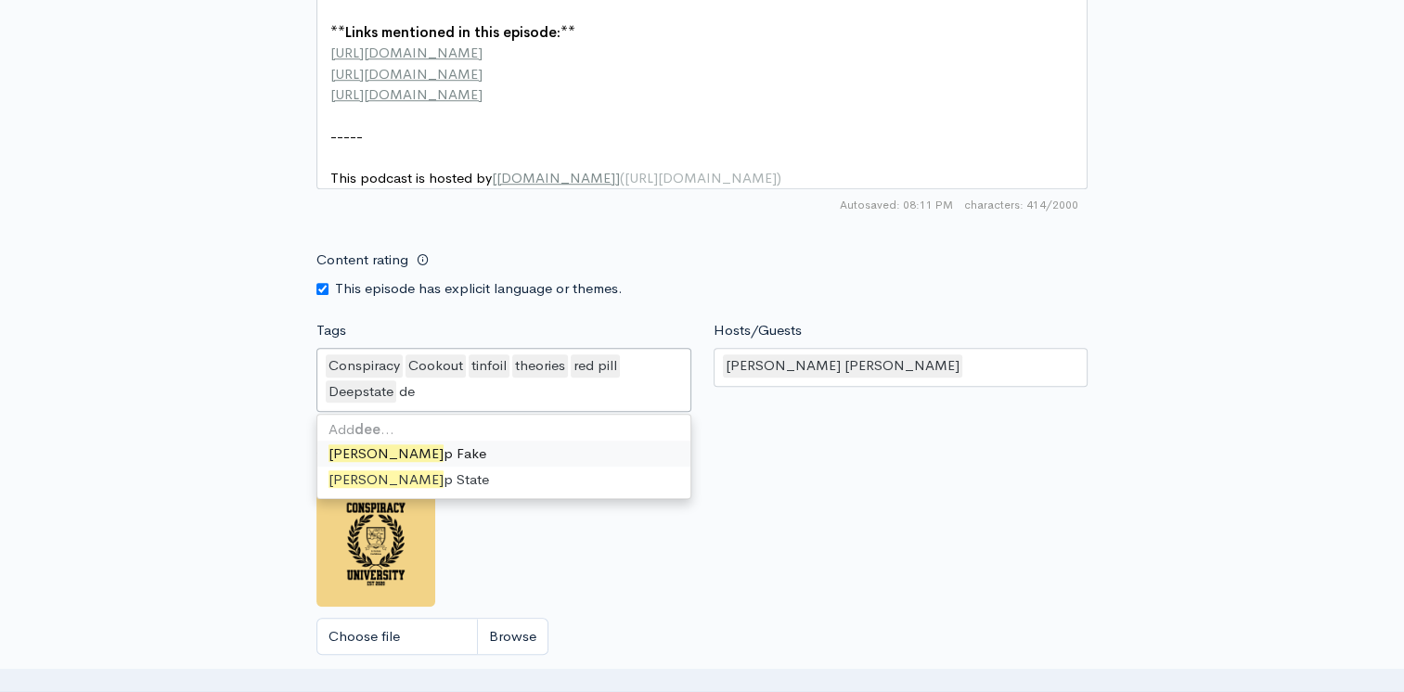
type input "d"
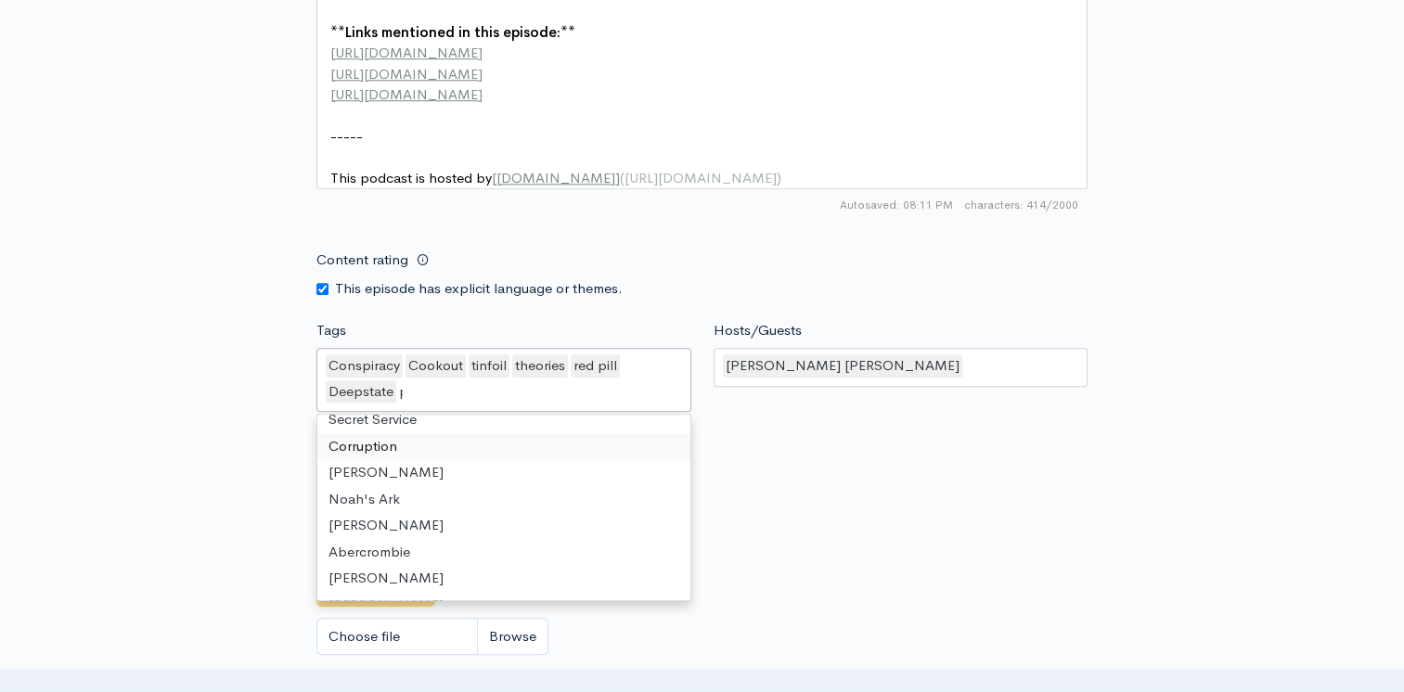
type input "ps"
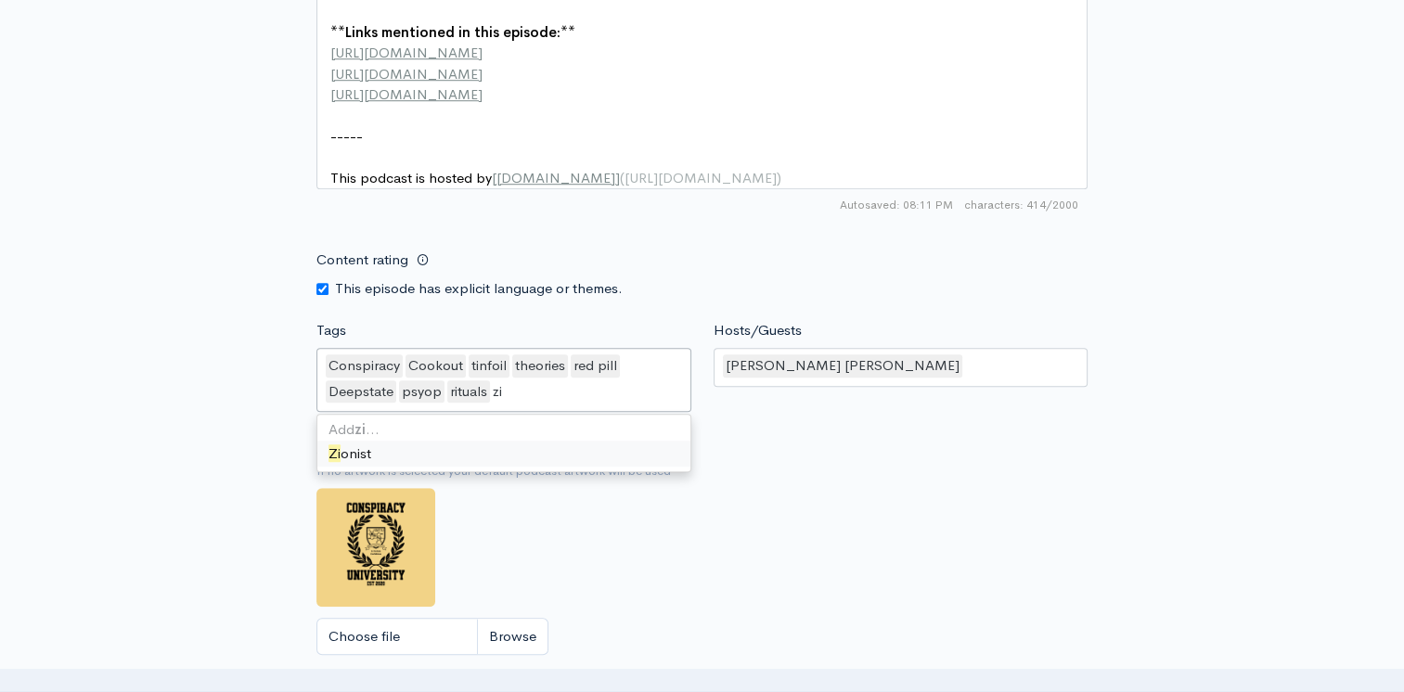
type input "zio"
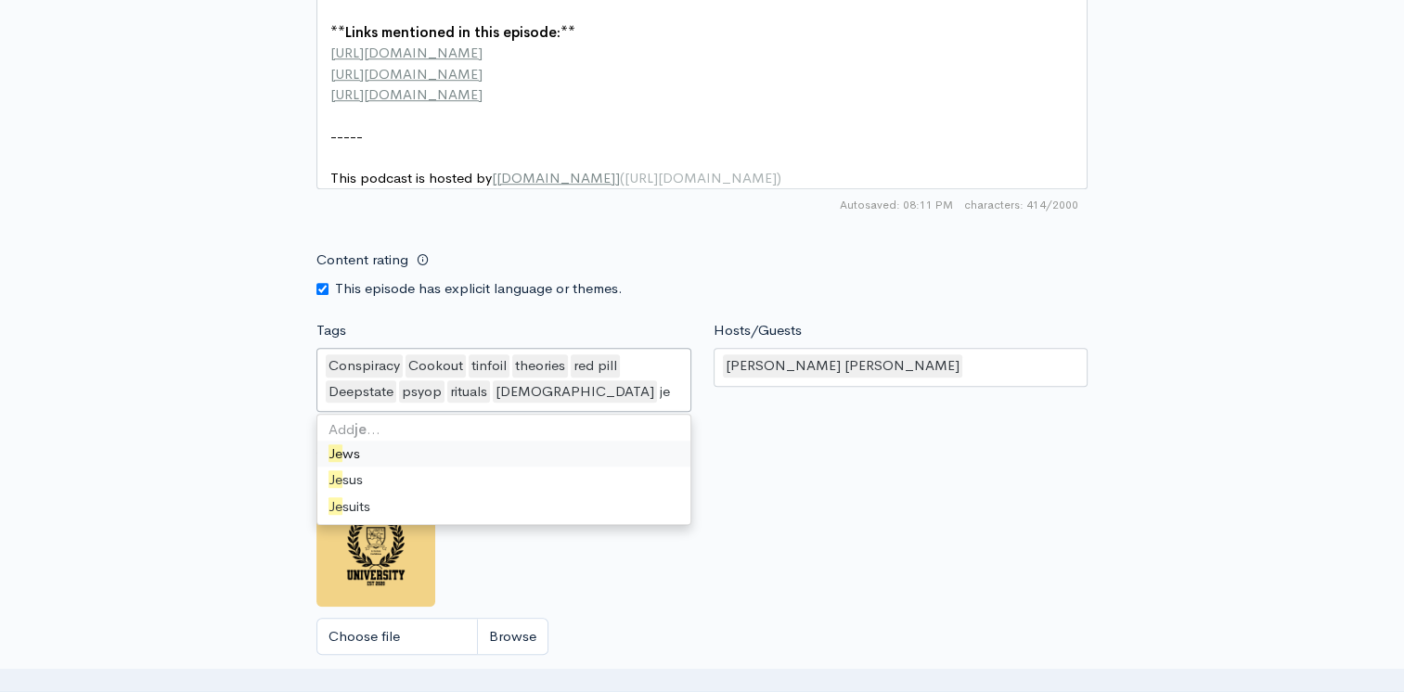
type input "[DEMOGRAPHIC_DATA]"
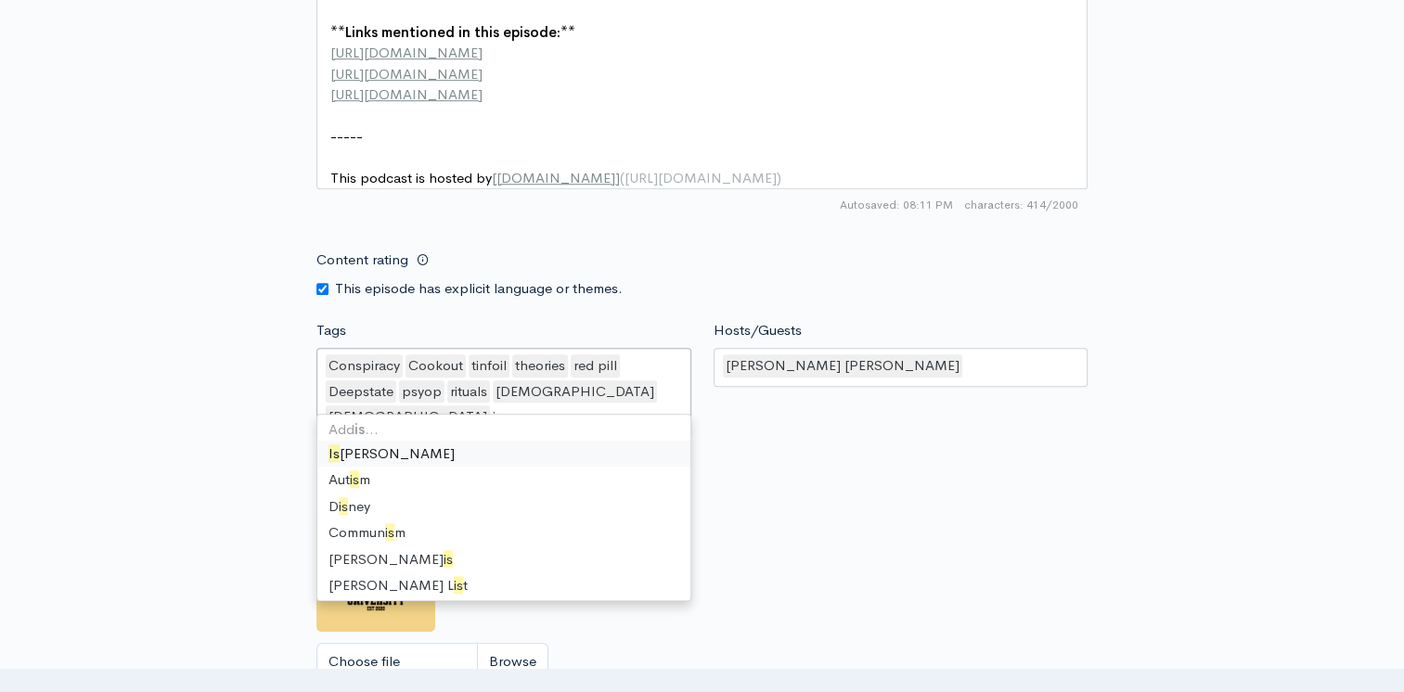
type input "isr"
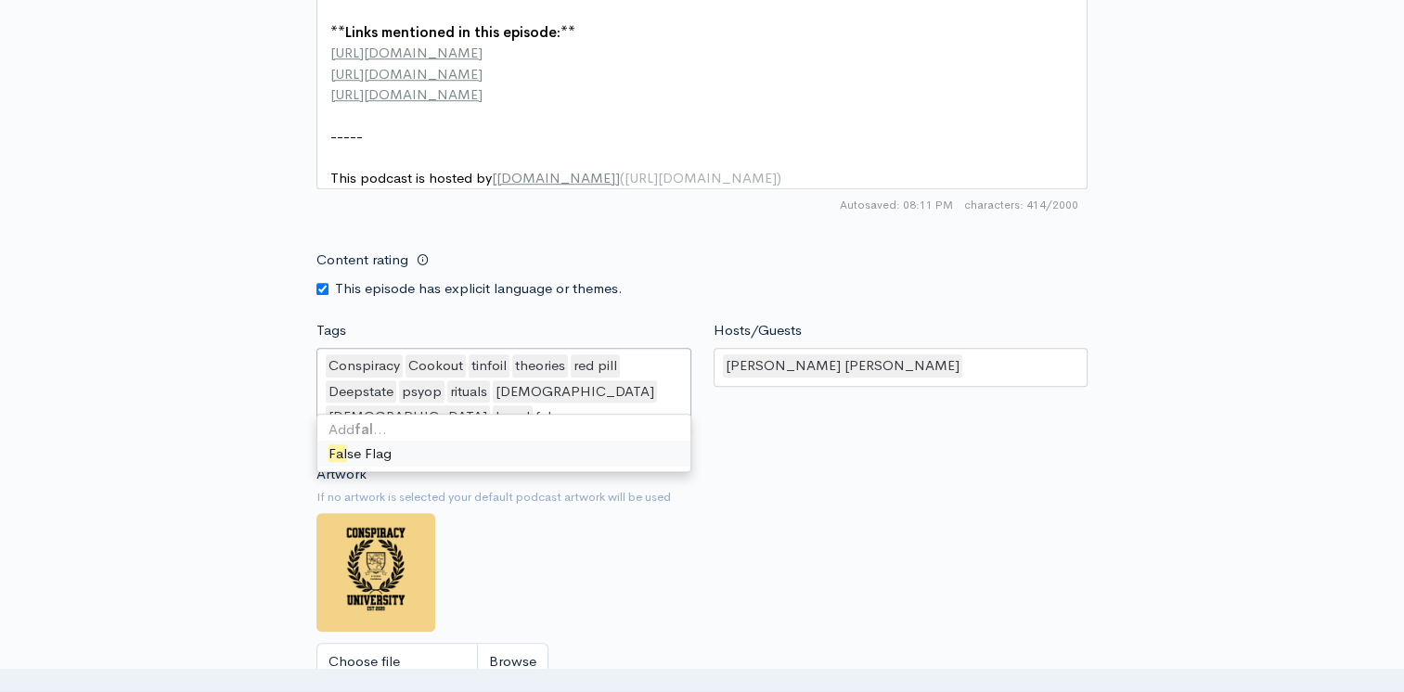
type input "fals"
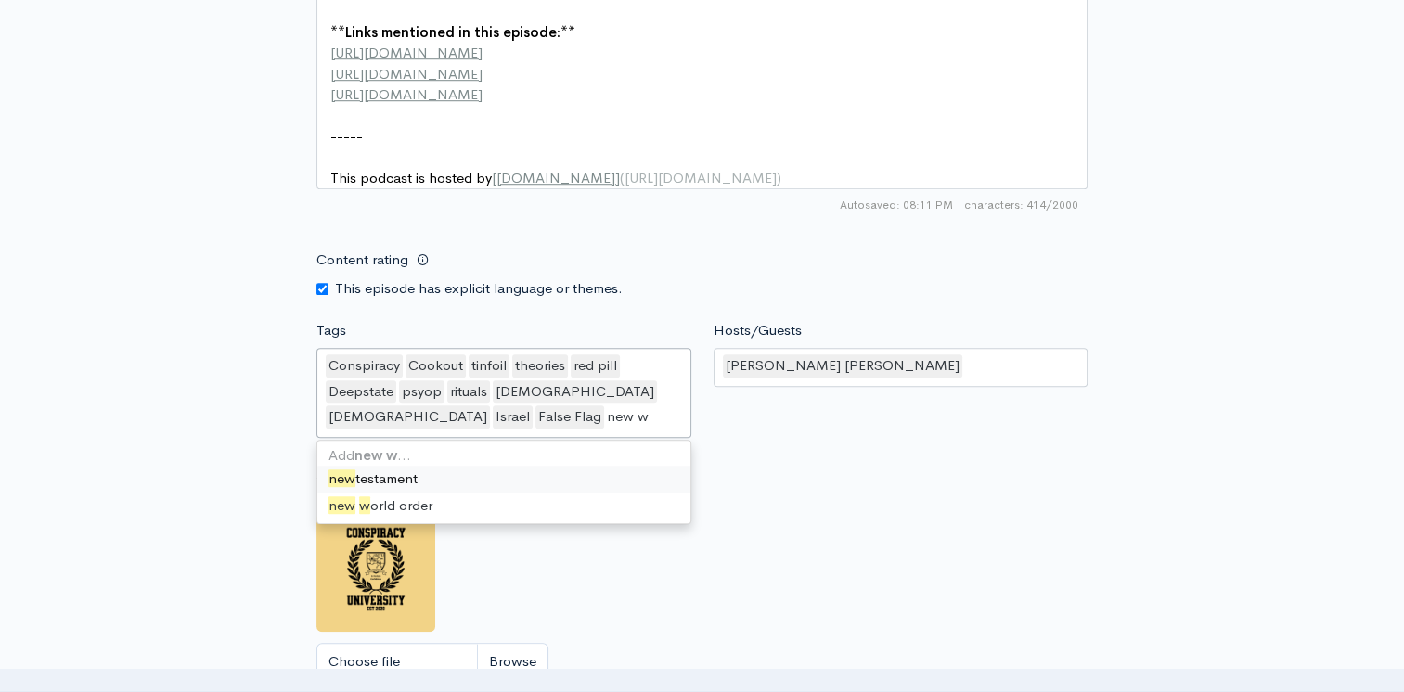
type input "new wo"
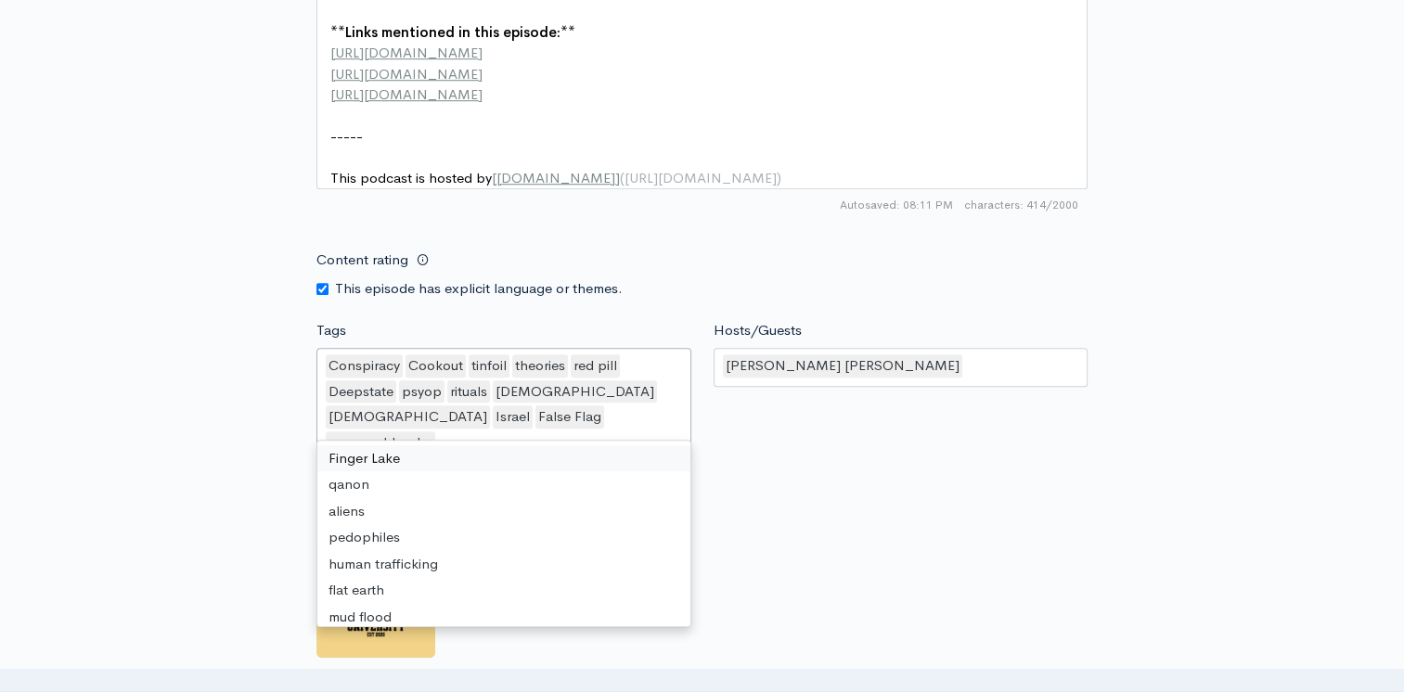
type input "9"
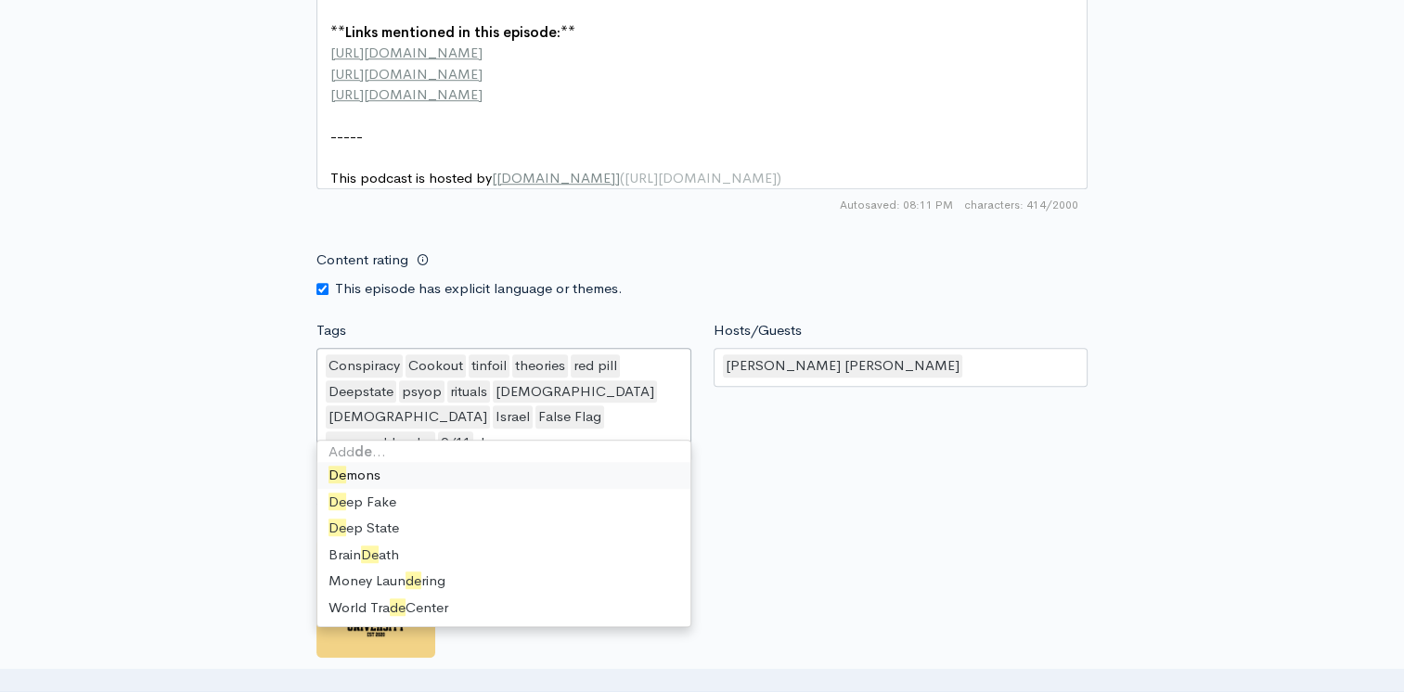
scroll to position [3, 0]
type input "deep"
type input "ill"
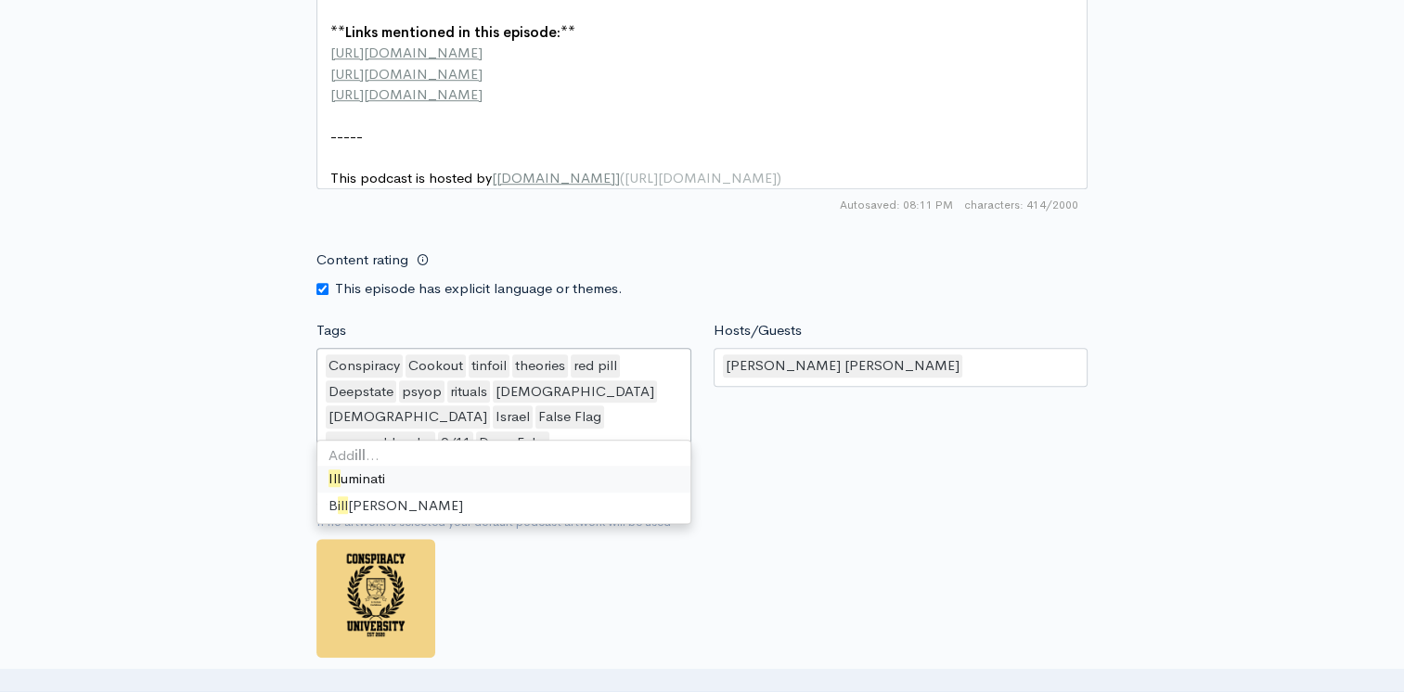
scroll to position [1018, 0]
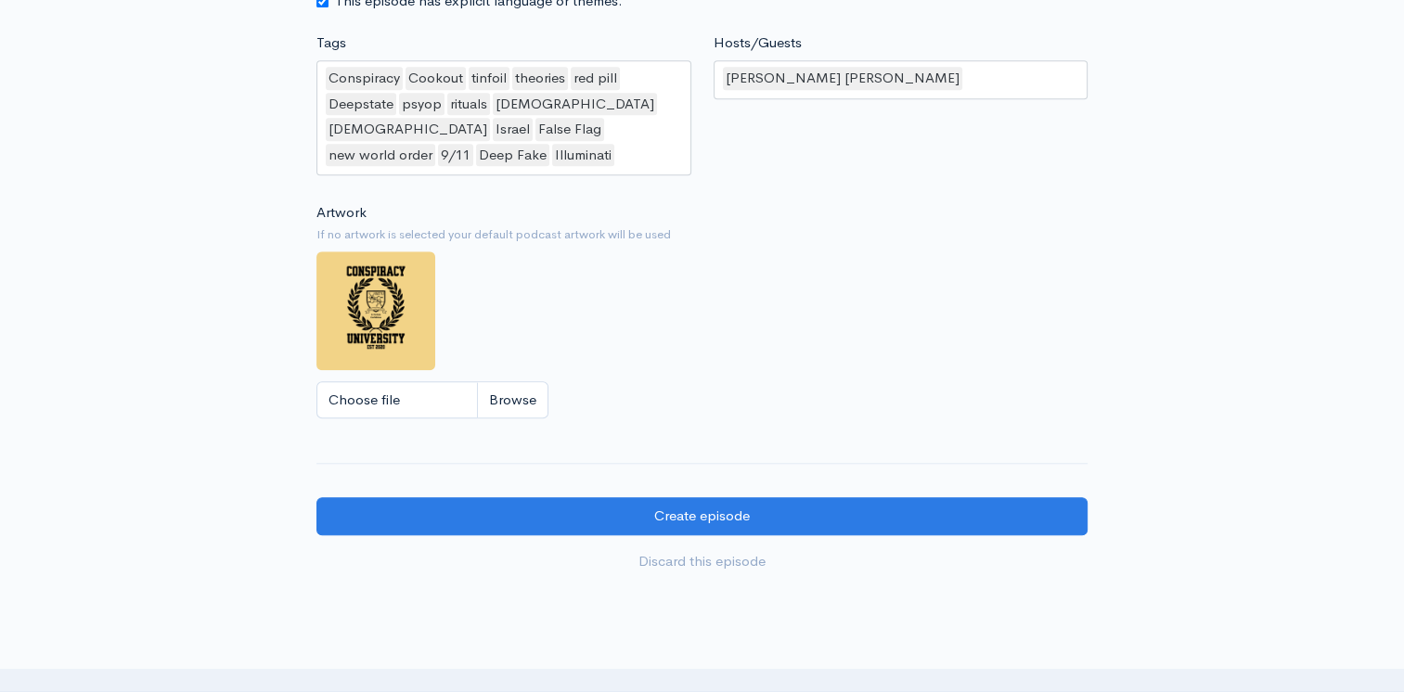
scroll to position [1793, 0]
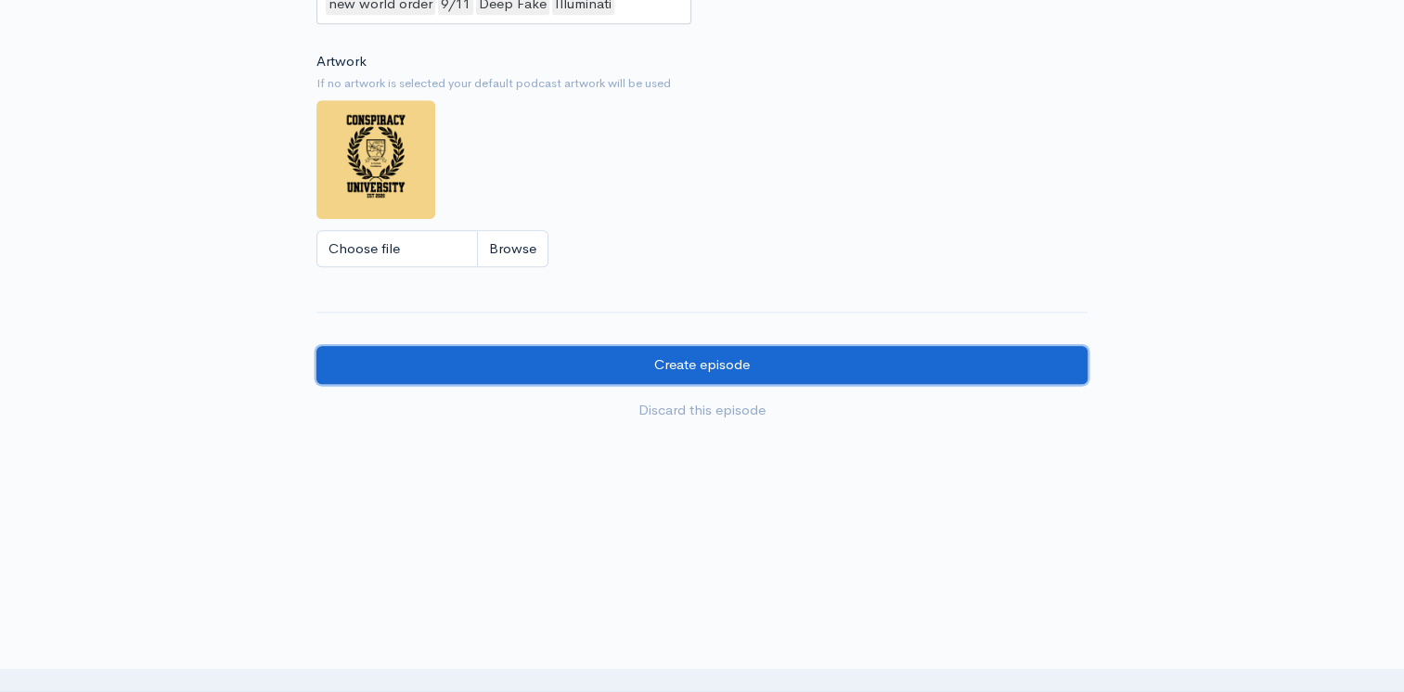
click at [694, 365] on input "Create episode" at bounding box center [701, 365] width 771 height 38
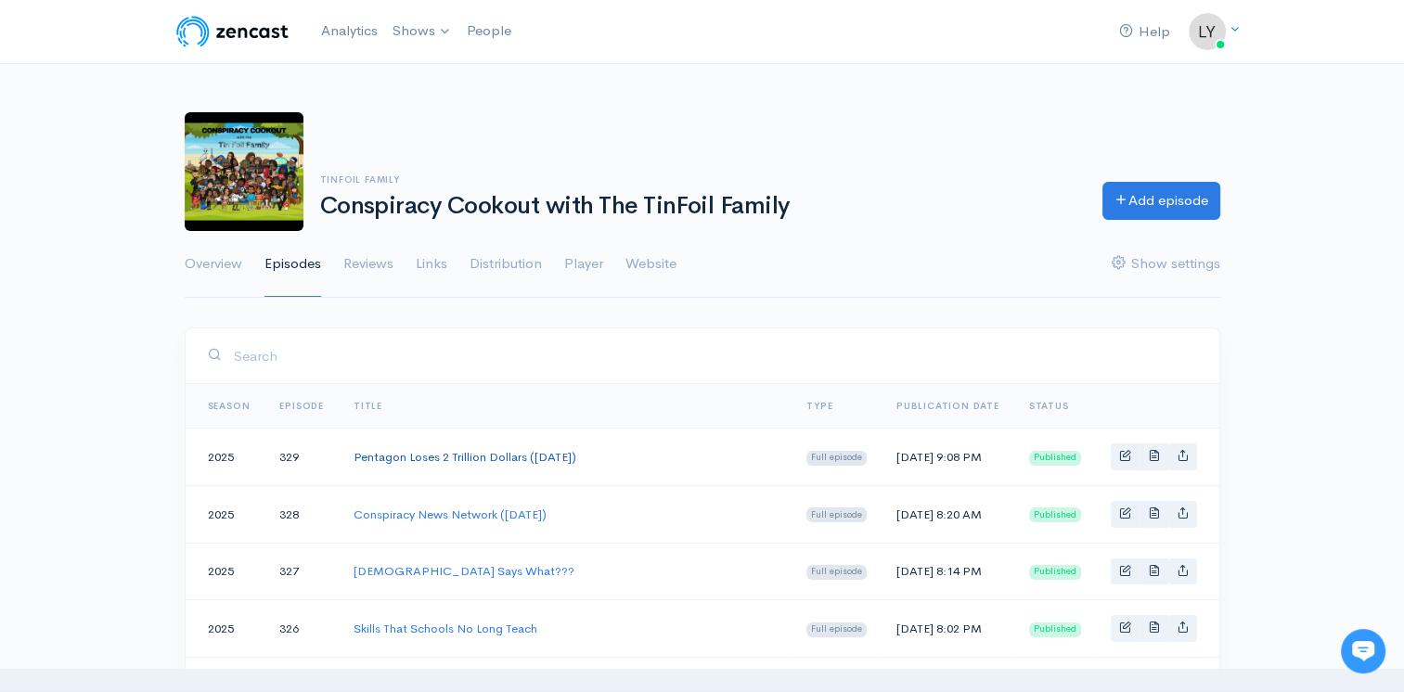
click at [532, 457] on link "Pentagon Loses 2 Trillion Dollars ([DATE])" at bounding box center [465, 457] width 223 height 16
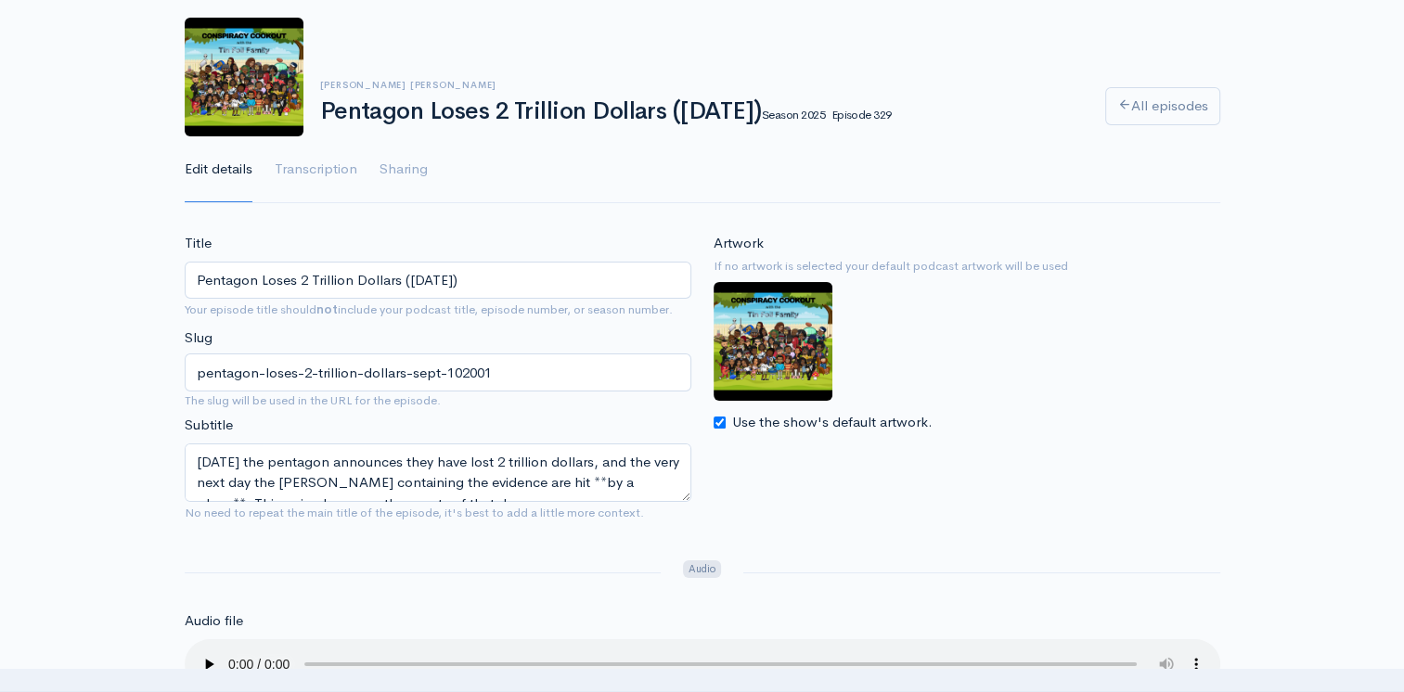
scroll to position [93, 0]
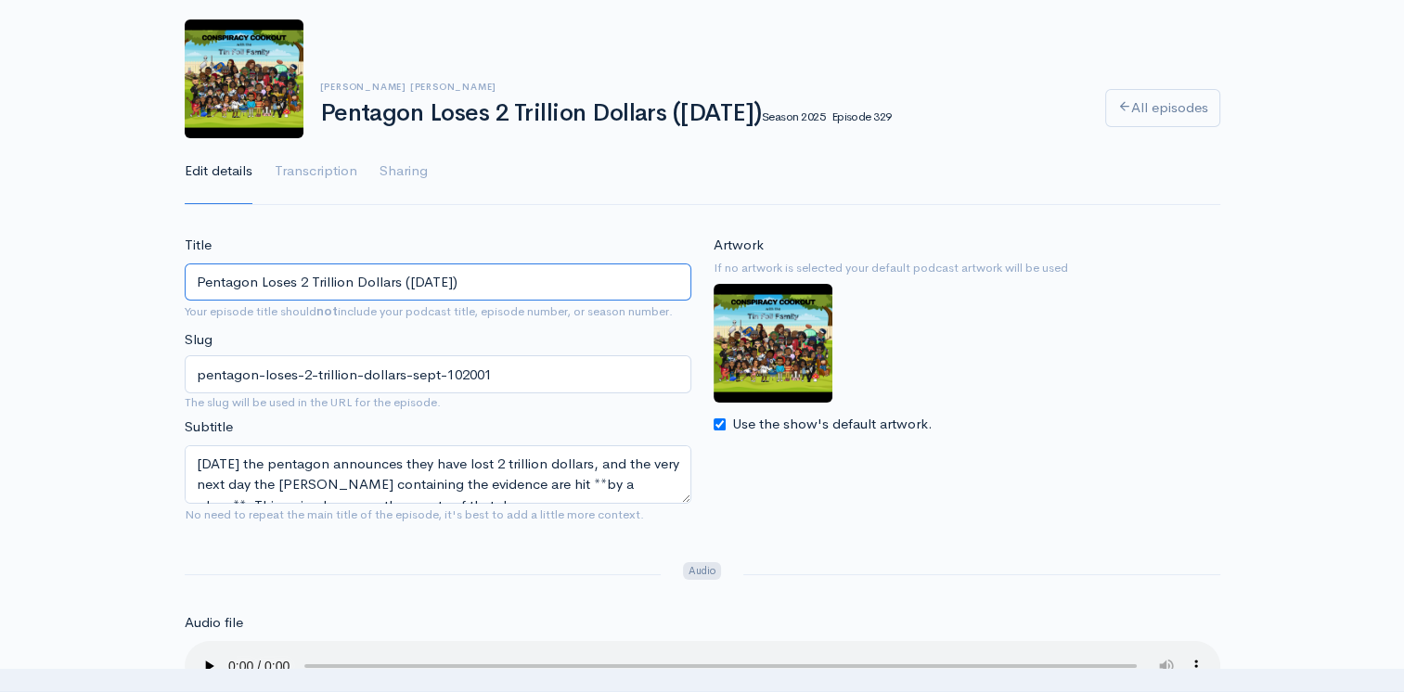
drag, startPoint x: 529, startPoint y: 278, endPoint x: 0, endPoint y: 286, distance: 529.0
click at [0, 286] on html "Help Notifications View all Your profile Team settings Default team Current Log…" at bounding box center [702, 253] width 1404 height 692
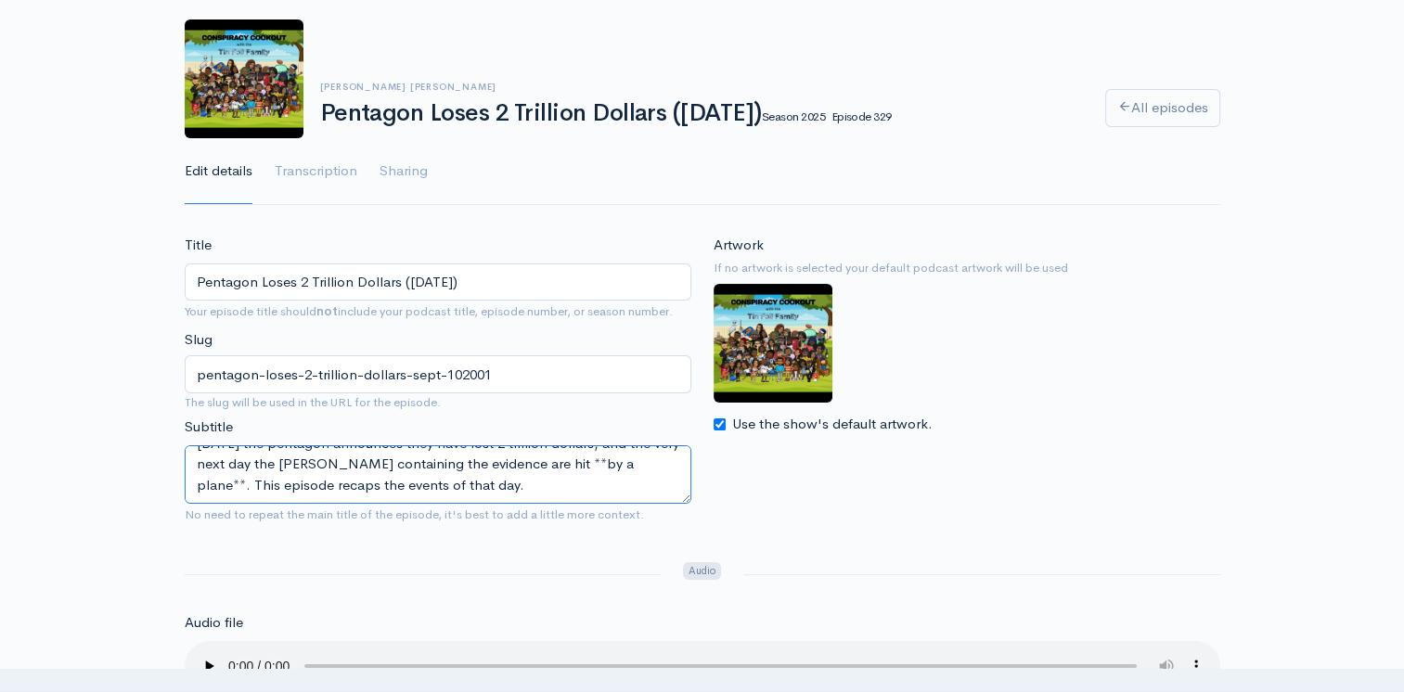
drag, startPoint x: 191, startPoint y: 465, endPoint x: 609, endPoint y: 526, distance: 422.0
click at [609, 526] on div "Title Pentagon Loses 2 Trillion Dollars (Sept 10,2001) Your episode title shoul…" at bounding box center [438, 383] width 529 height 297
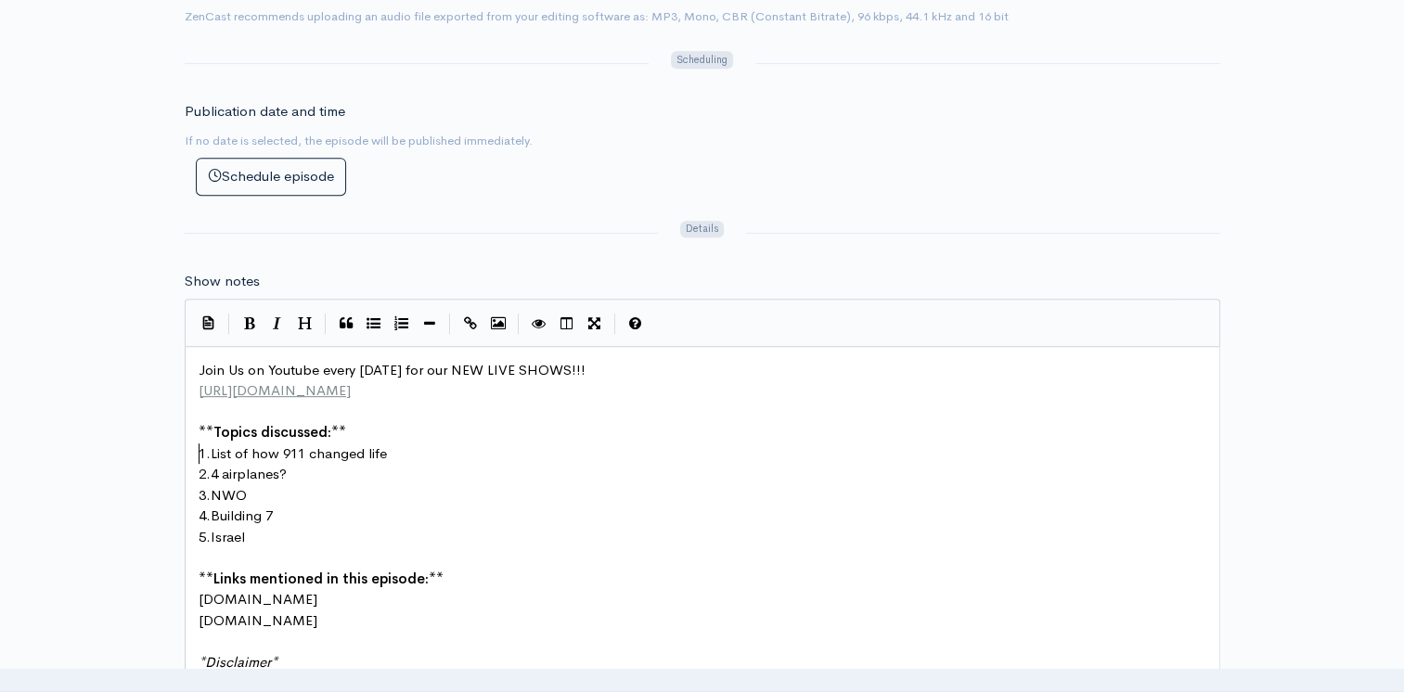
scroll to position [6, 0]
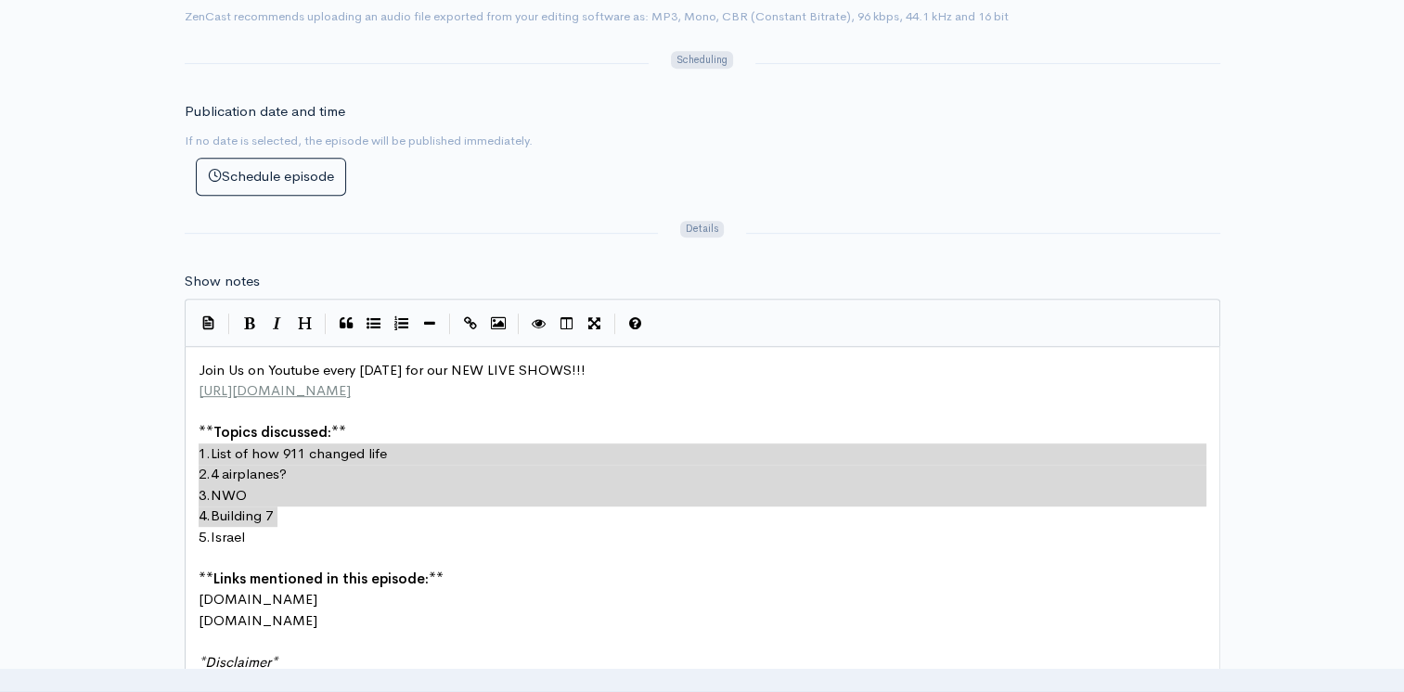
type textarea "1. List of how 911 changed life 2. 4 airplanes? 3. NWO 4. Building 7 5. Israel"
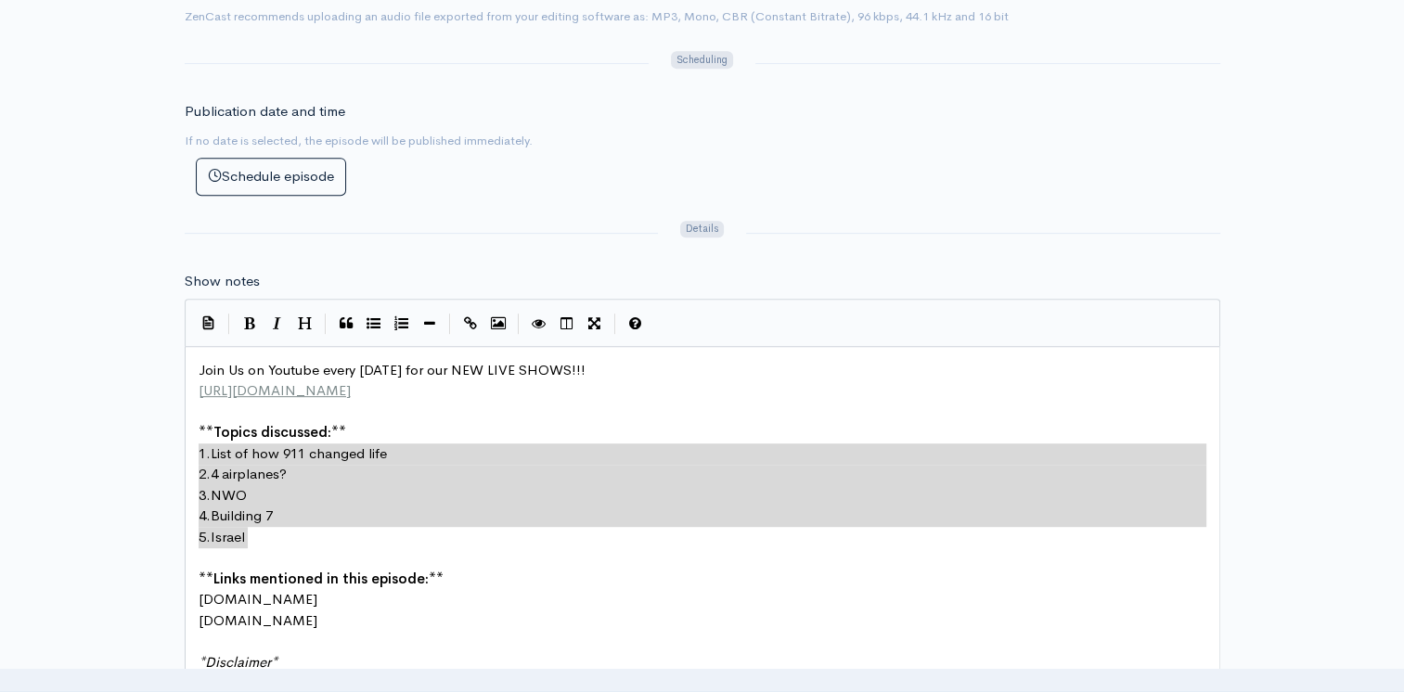
drag, startPoint x: 195, startPoint y: 445, endPoint x: 295, endPoint y: 524, distance: 127.5
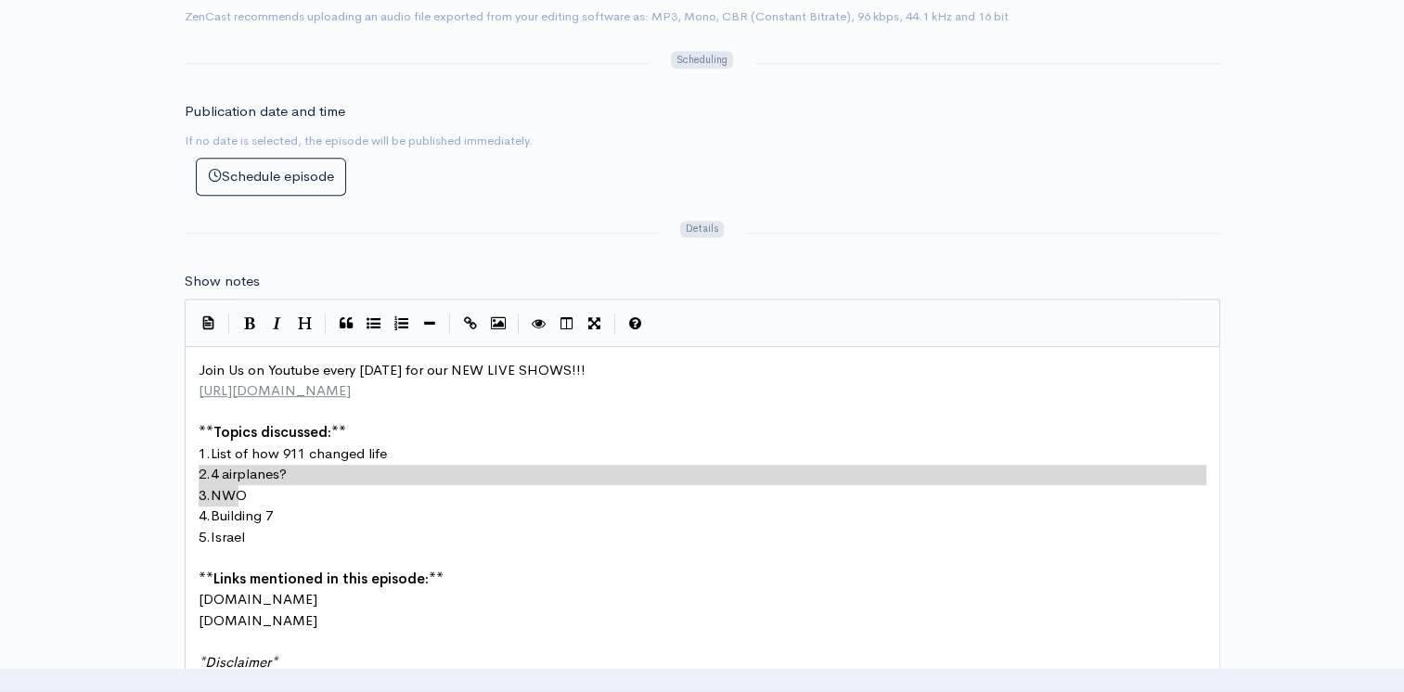
type textarea "2. 4 airplanes? 3. NWO 4. Building 7 5. Israel"
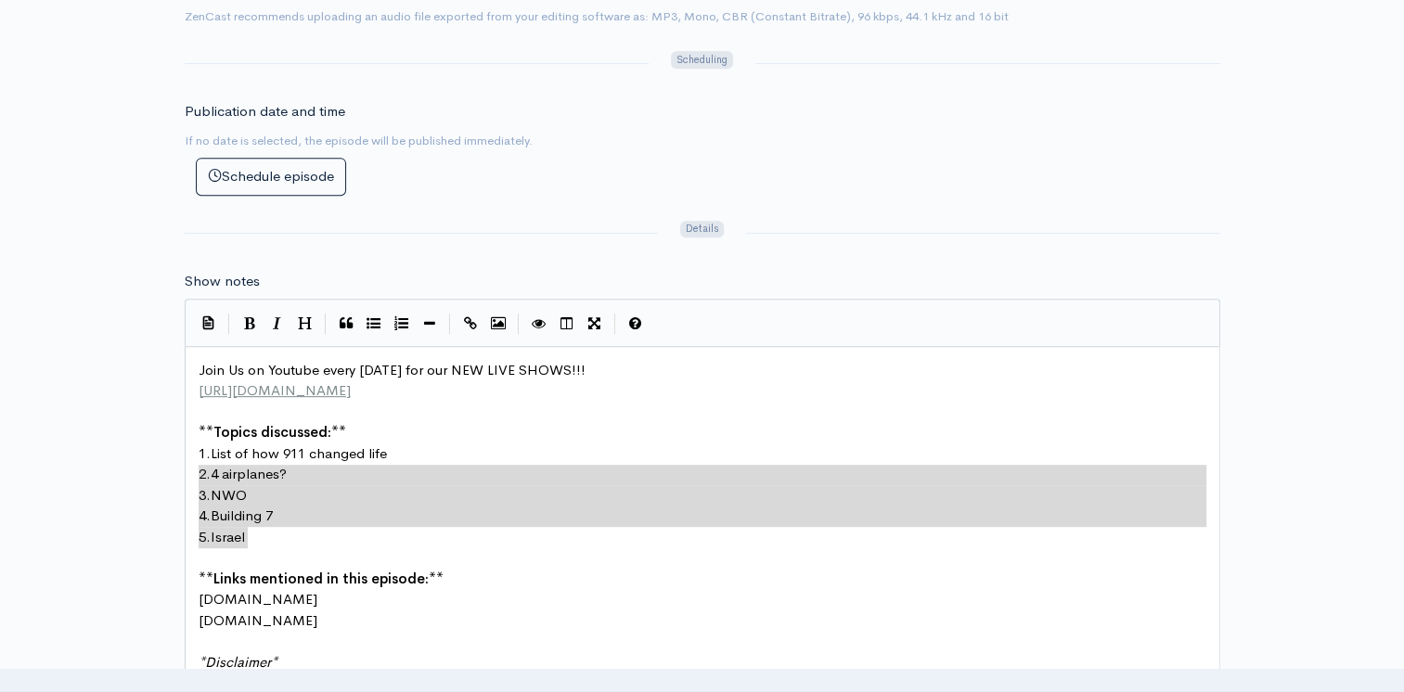
drag, startPoint x: 200, startPoint y: 474, endPoint x: 264, endPoint y: 525, distance: 81.2
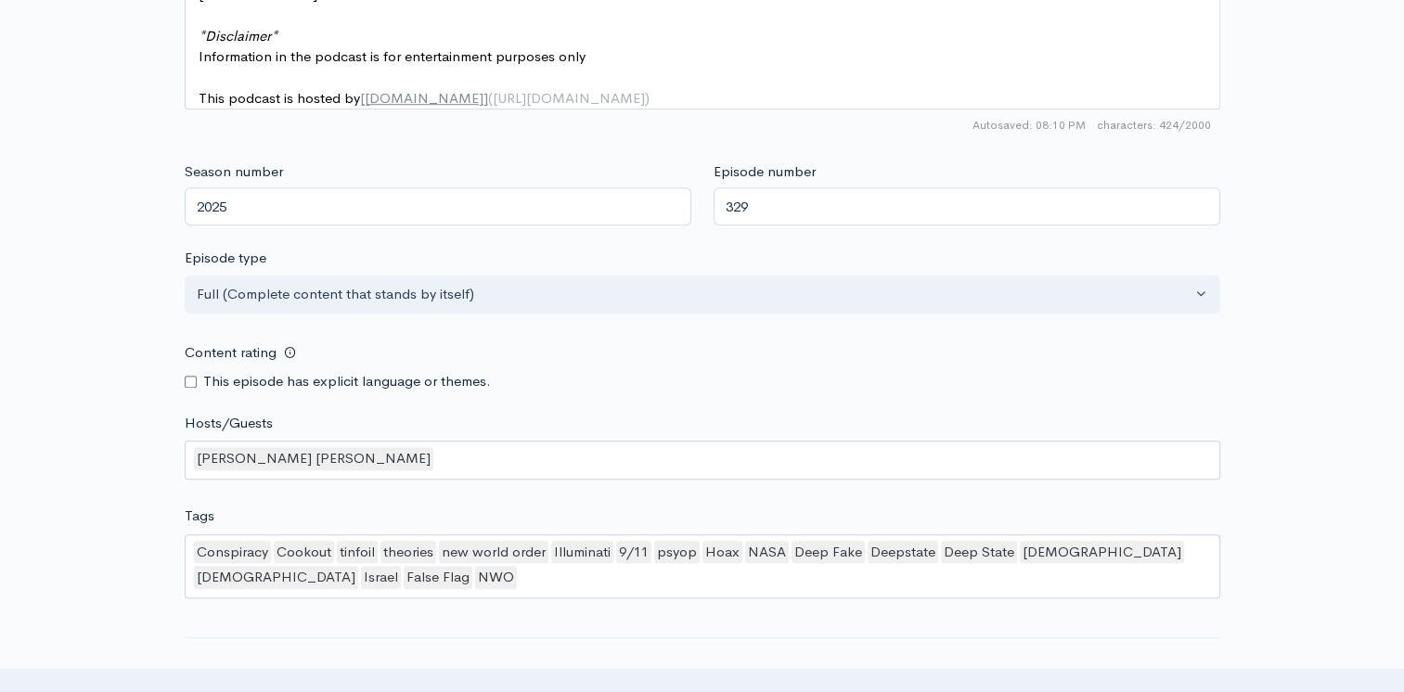
scroll to position [1670, 0]
